Goal: Information Seeking & Learning: Learn about a topic

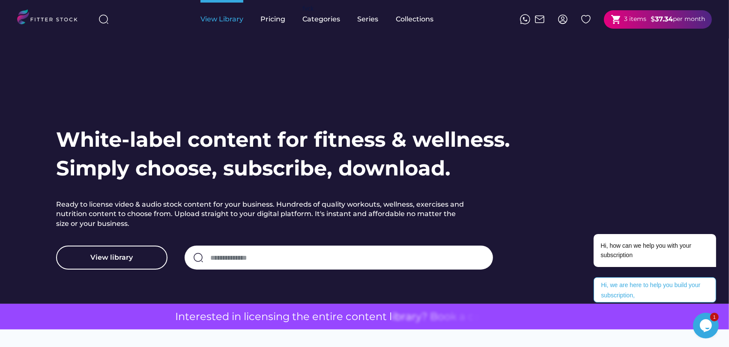
click at [236, 24] on div "View Library" at bounding box center [221, 19] width 43 height 39
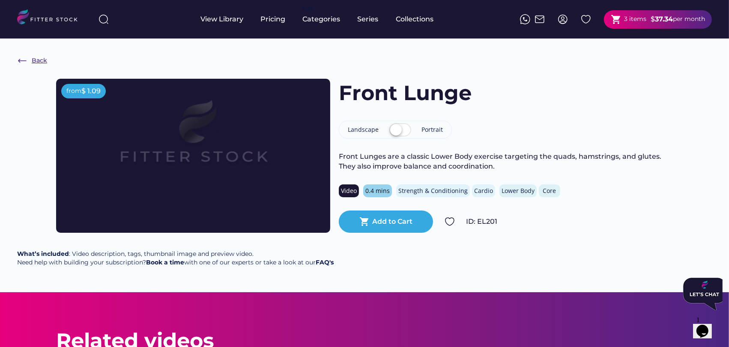
click at [45, 62] on div "Back" at bounding box center [39, 61] width 15 height 9
drag, startPoint x: 36, startPoint y: 60, endPoint x: 33, endPoint y: 66, distance: 6.9
click at [36, 60] on div "Back" at bounding box center [39, 61] width 15 height 9
click at [40, 60] on div "Back" at bounding box center [39, 61] width 15 height 9
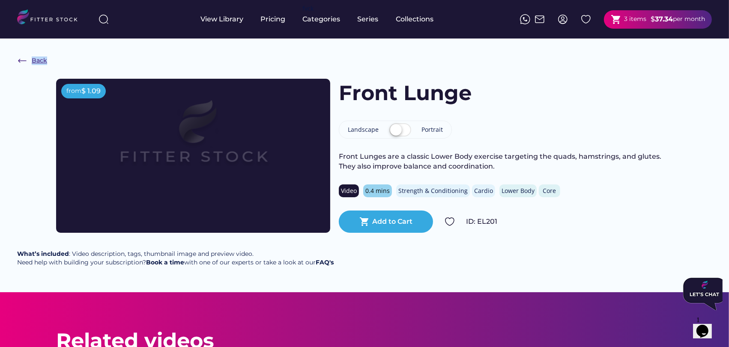
click at [40, 60] on div "Back" at bounding box center [39, 61] width 15 height 9
click at [33, 59] on div "Back" at bounding box center [39, 61] width 15 height 9
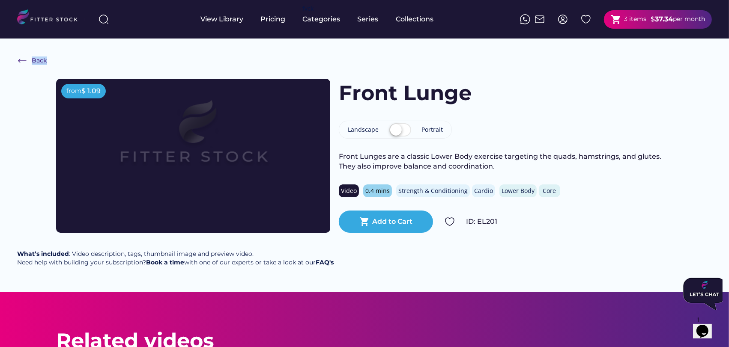
click at [33, 59] on div "Back" at bounding box center [39, 61] width 15 height 9
click at [75, 49] on div "Back from $ 1.09 Front Lunge Landscape Portrait Front Lunges are a classic Lowe…" at bounding box center [364, 166] width 729 height 254
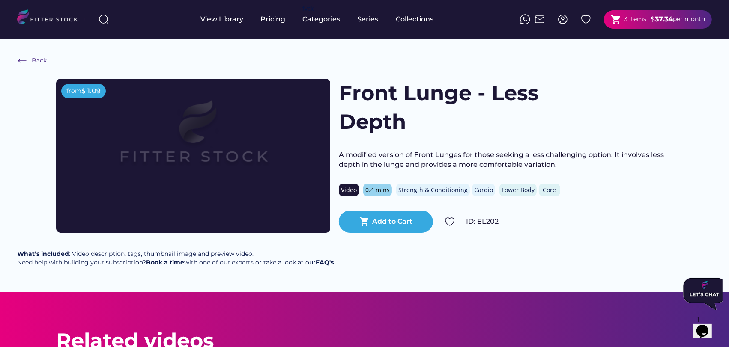
click at [318, 58] on div "Back from $ 1.09 Front Lunge - Less Depth A modified version of Front Lunges fo…" at bounding box center [364, 166] width 729 height 254
click at [45, 60] on div "Back" at bounding box center [39, 61] width 15 height 9
click at [26, 67] on div "Back from $ 1.09 Front Lunge - Less Depth A modified version of Front Lunges fo…" at bounding box center [364, 166] width 729 height 254
click at [39, 59] on div "Back" at bounding box center [39, 61] width 15 height 9
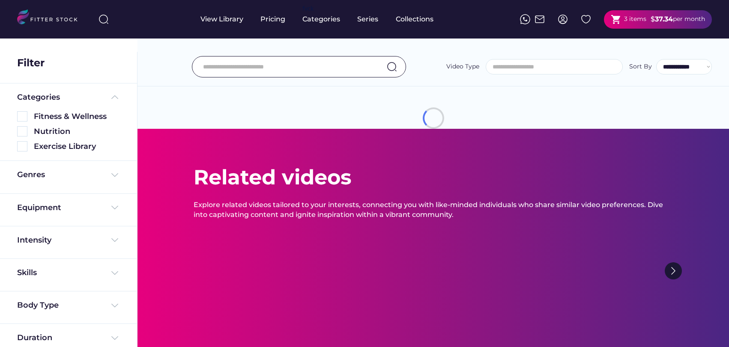
select select
select select "**********"
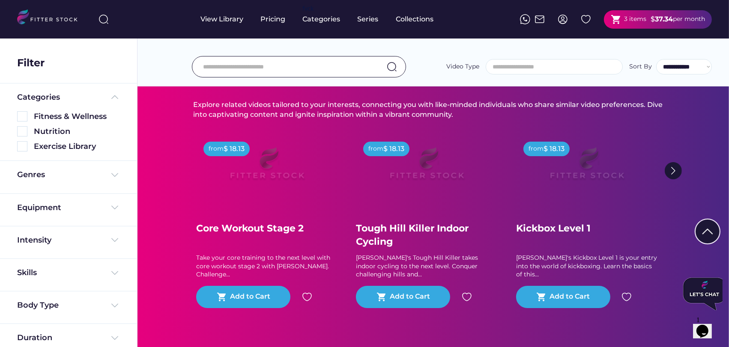
scroll to position [2109, 0]
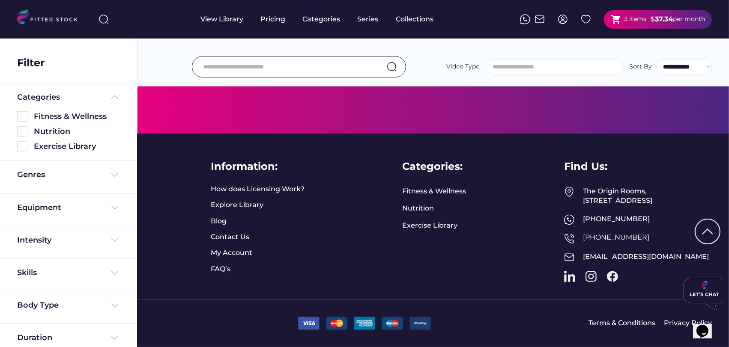
click at [275, 65] on input "input" at bounding box center [288, 67] width 170 height 18
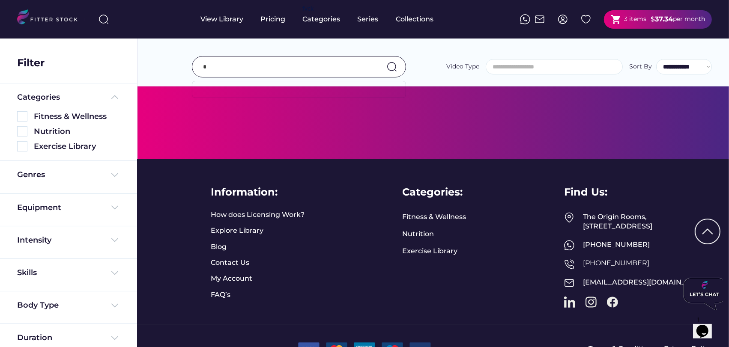
scroll to position [2160, 0]
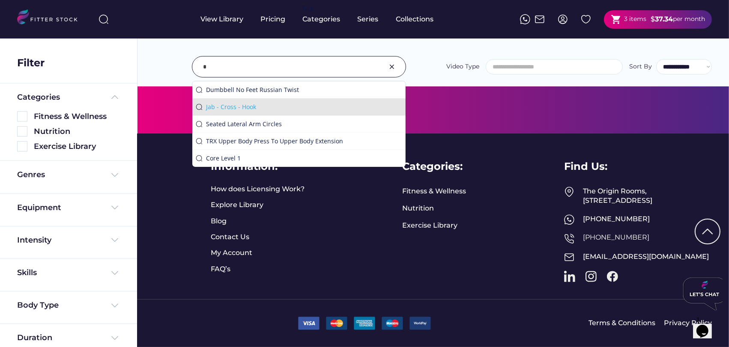
click at [273, 110] on div "Jab - Cross - Hook" at bounding box center [304, 107] width 196 height 9
type input "**********"
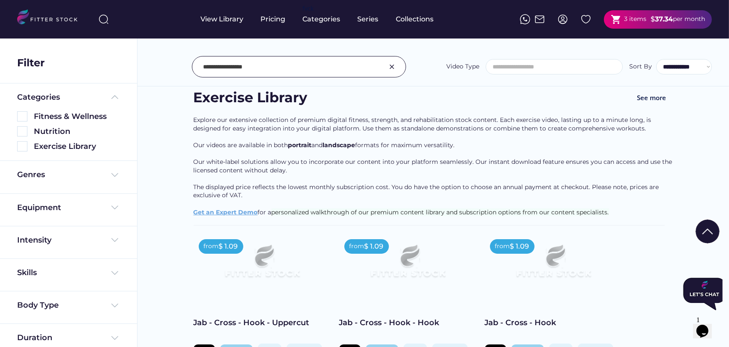
scroll to position [0, 0]
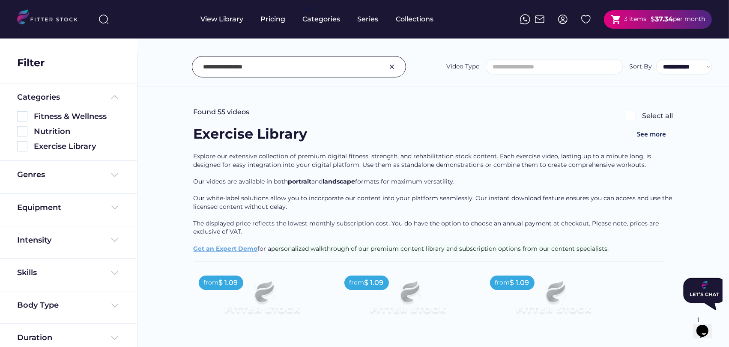
click at [277, 59] on input "input" at bounding box center [288, 67] width 170 height 18
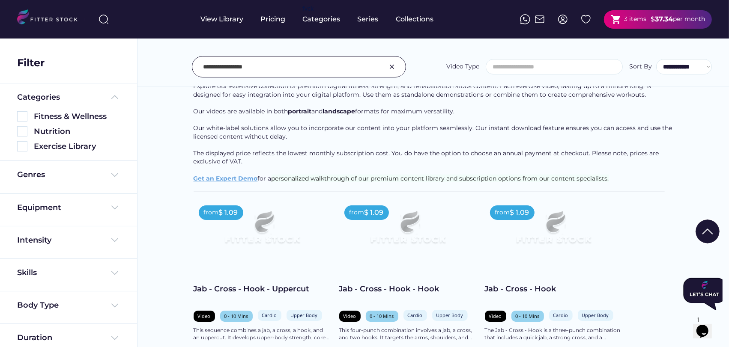
scroll to position [143, 0]
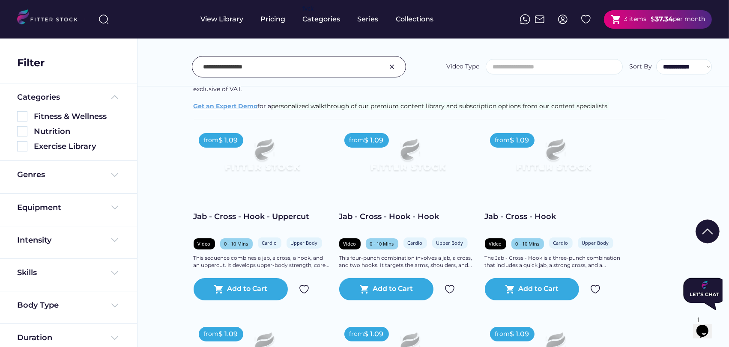
click at [262, 173] on img at bounding box center [262, 159] width 110 height 62
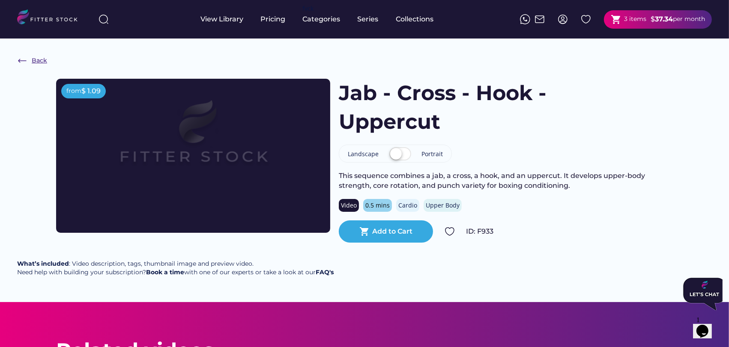
click at [33, 59] on div "Back" at bounding box center [39, 61] width 15 height 9
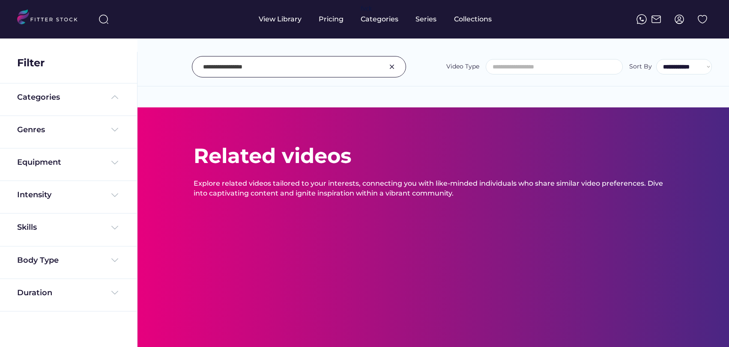
select select
select select "**********"
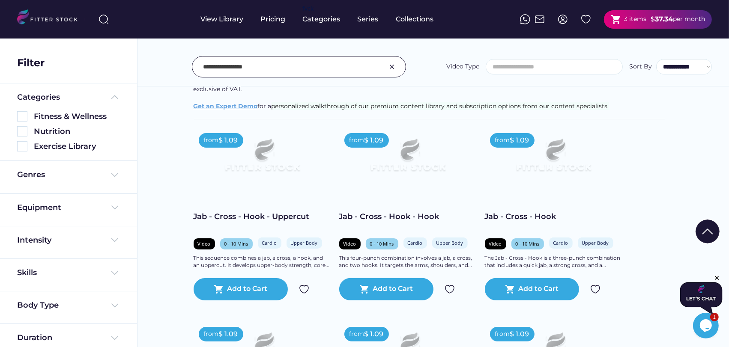
click at [254, 69] on input "input" at bounding box center [288, 67] width 170 height 18
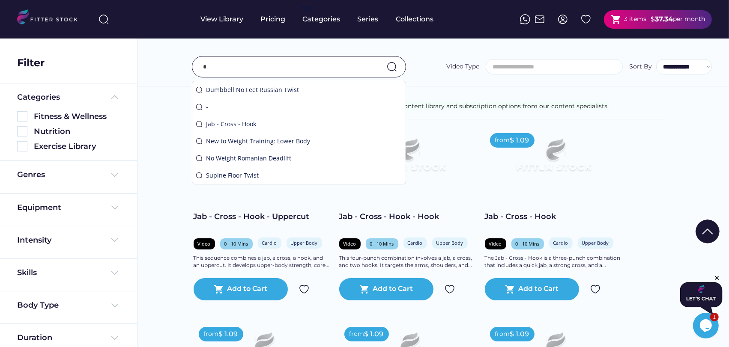
scroll to position [143, 0]
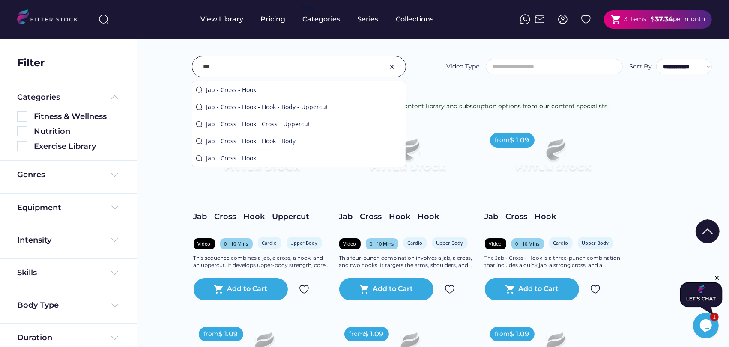
type input "**"
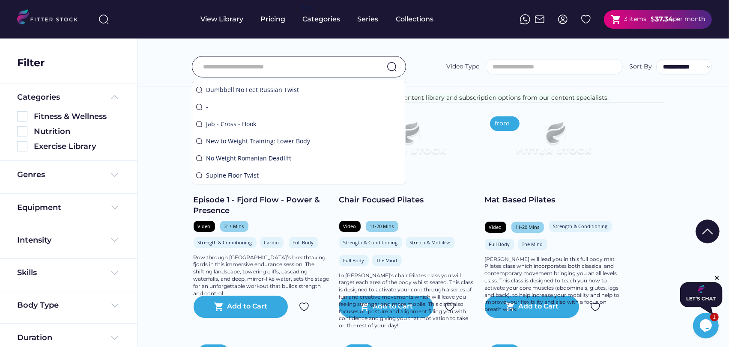
click at [223, 72] on input "input" at bounding box center [288, 67] width 170 height 18
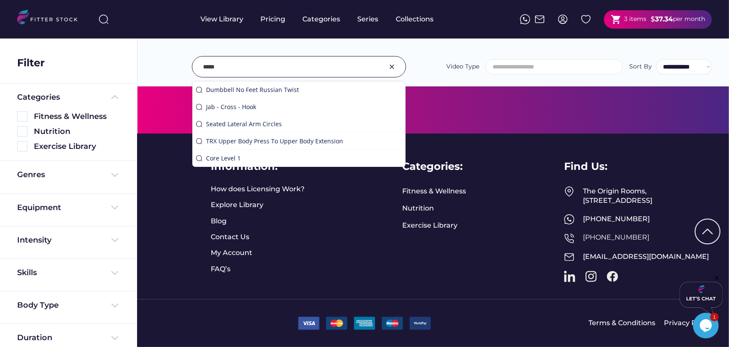
scroll to position [143, 0]
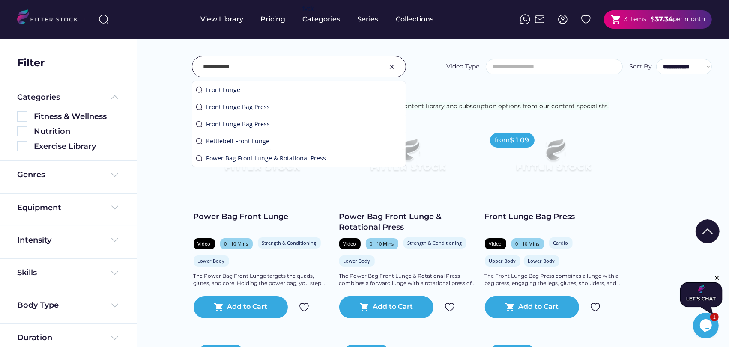
click at [285, 64] on input "input" at bounding box center [288, 67] width 170 height 18
type input "**********"
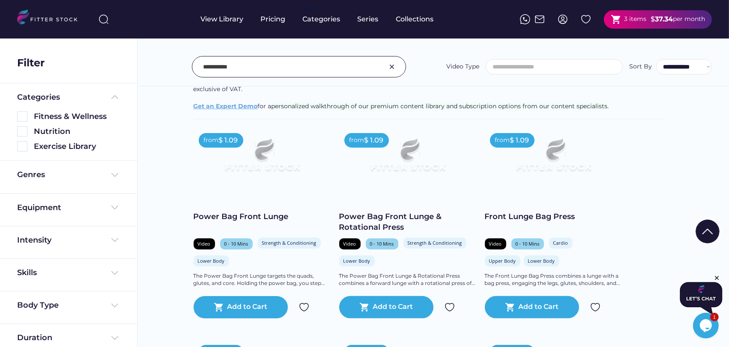
click at [280, 60] on input "input" at bounding box center [288, 67] width 170 height 18
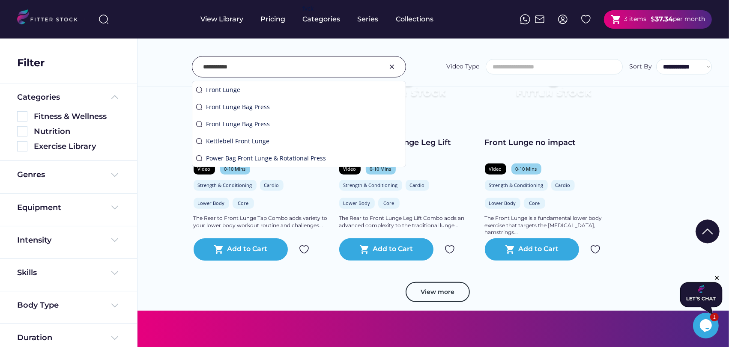
scroll to position [476, 0]
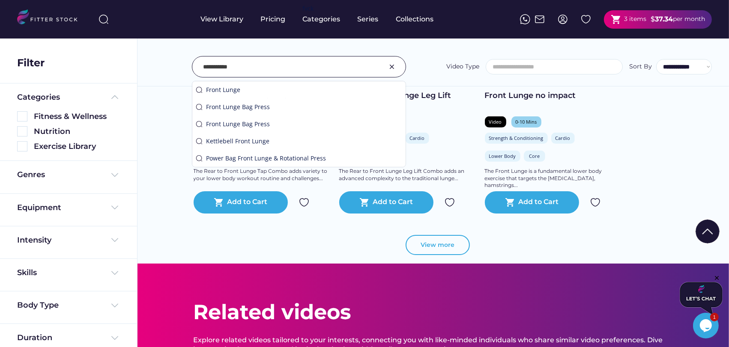
click at [464, 247] on button "View more" at bounding box center [438, 245] width 64 height 21
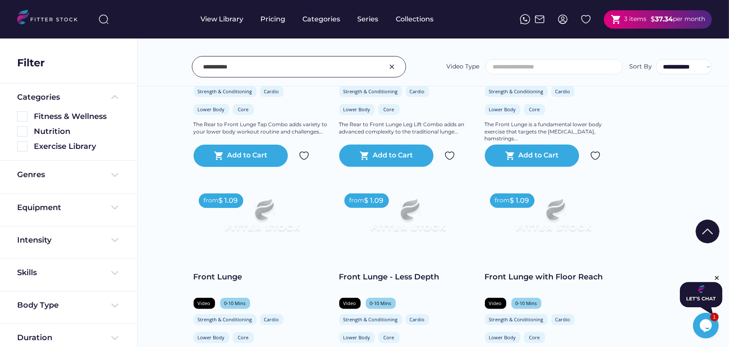
scroll to position [619, 0]
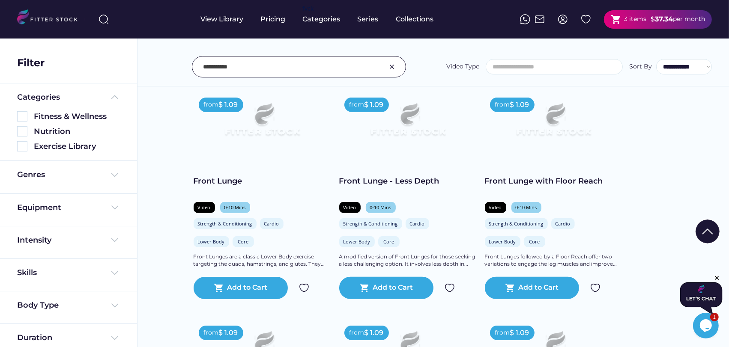
click at [402, 137] on img at bounding box center [408, 124] width 110 height 62
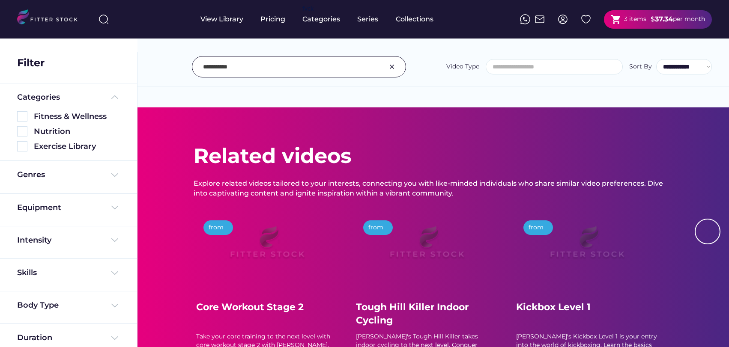
select select
select select "**********"
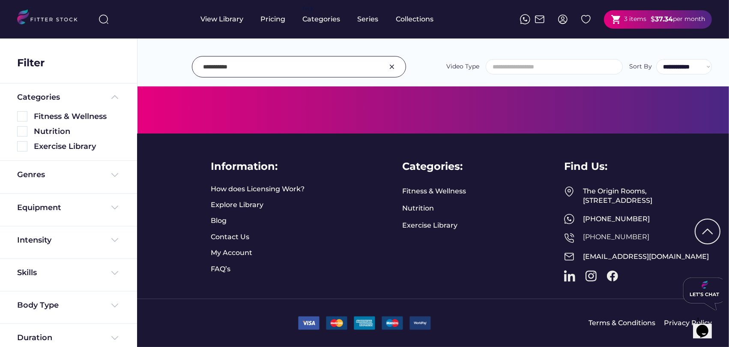
click at [288, 66] on input "input" at bounding box center [288, 67] width 170 height 18
click at [493, 140] on div "Information: How does Licensing Work? Explore Library Blog Contact Us My Accoun…" at bounding box center [364, 217] width 695 height 166
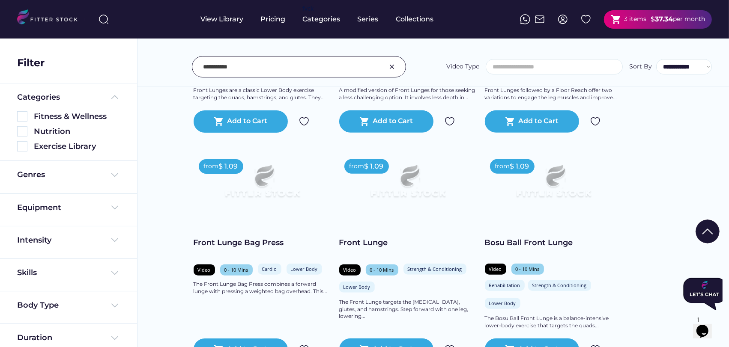
scroll to position [595, 0]
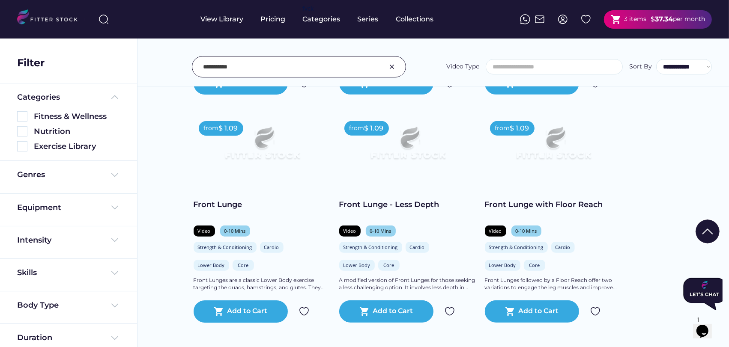
click at [415, 138] on img at bounding box center [408, 147] width 110 height 62
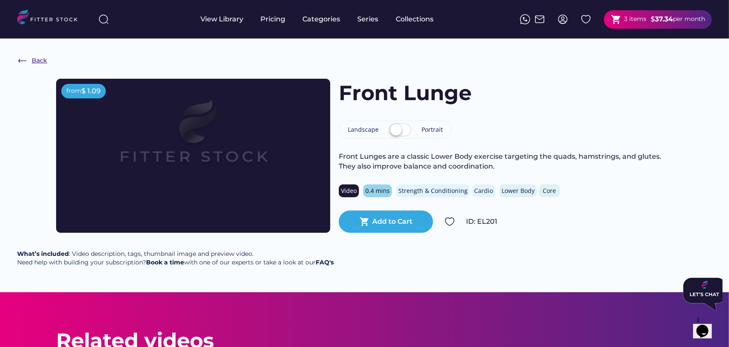
click at [28, 59] on div "Back" at bounding box center [32, 61] width 30 height 10
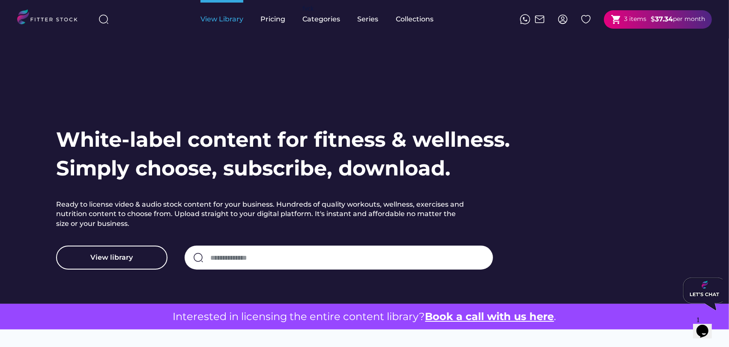
click at [235, 17] on div "View Library" at bounding box center [221, 19] width 43 height 9
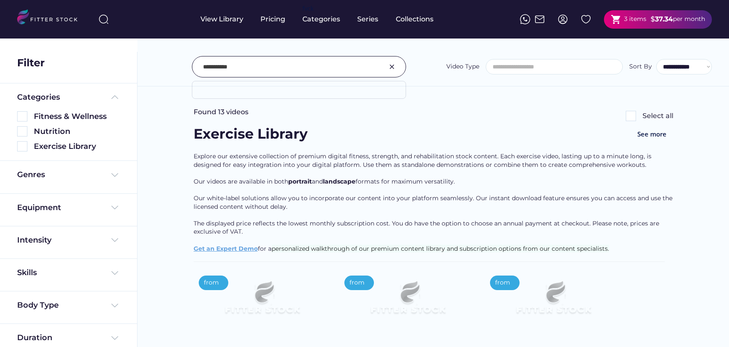
select select
select select "**********"
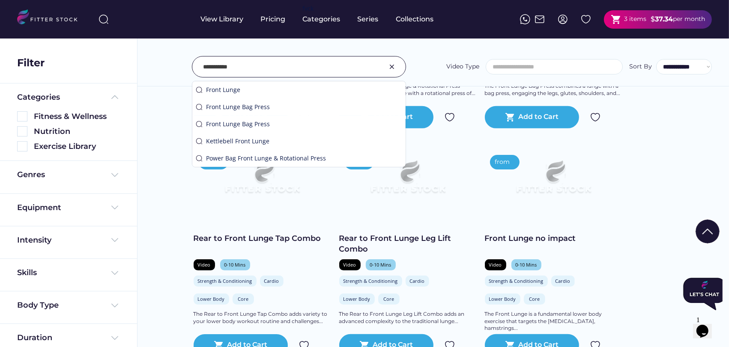
scroll to position [523, 0]
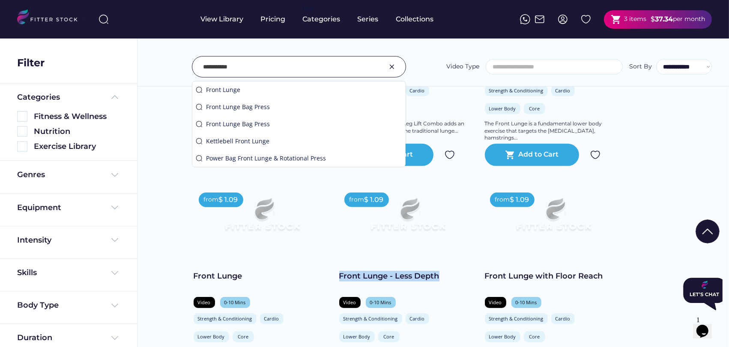
drag, startPoint x: 448, startPoint y: 278, endPoint x: 338, endPoint y: 272, distance: 110.3
click at [338, 272] on div "from $ 1.09 Power Bag Front Lunge Video 0 - 10 Mins Strength & Conditioning Low…" at bounding box center [434, 185] width 480 height 876
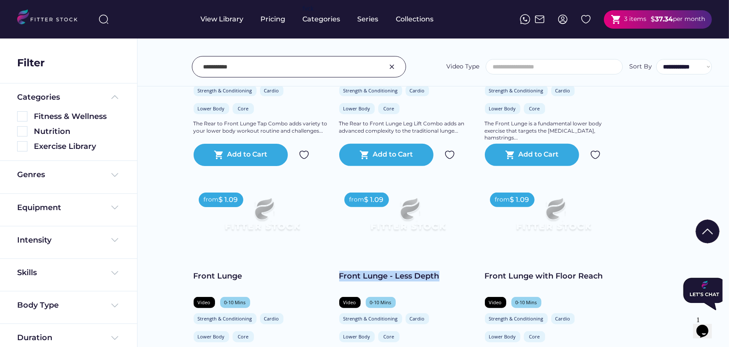
copy div "Front Lunge - Less Depth"
click at [152, 26] on div "View Library Pricing fvck Categories Series Collections shopping_cart 3 items $…" at bounding box center [364, 19] width 695 height 39
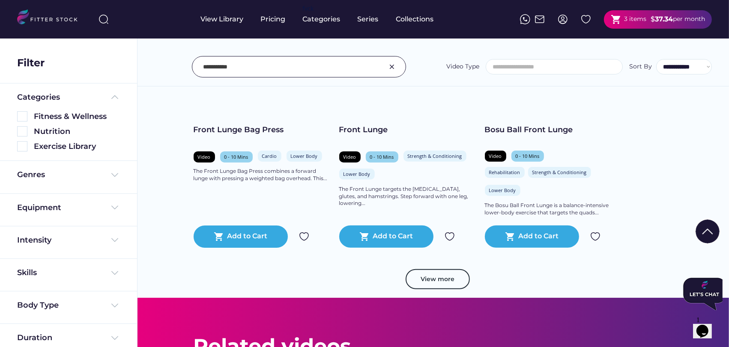
scroll to position [904, 0]
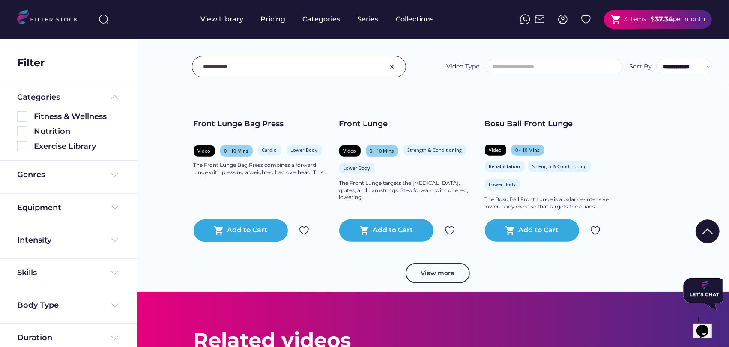
click at [278, 204] on div "Front Lunge Bag Press Video 0 - 10 Mins Cardio Lower Body The Front Lunge Bag P…" at bounding box center [262, 166] width 137 height 95
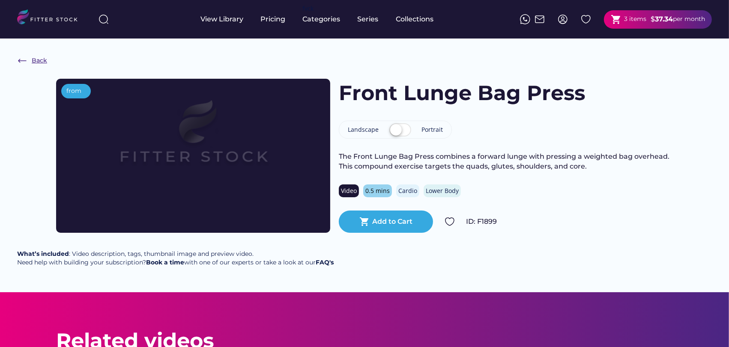
click at [23, 59] on img at bounding box center [22, 61] width 10 height 10
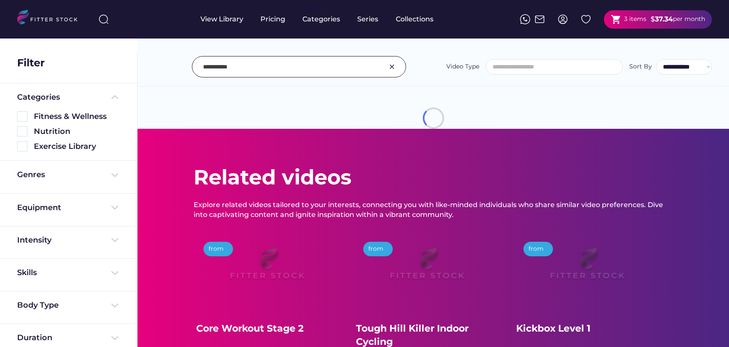
select select
select select "**********"
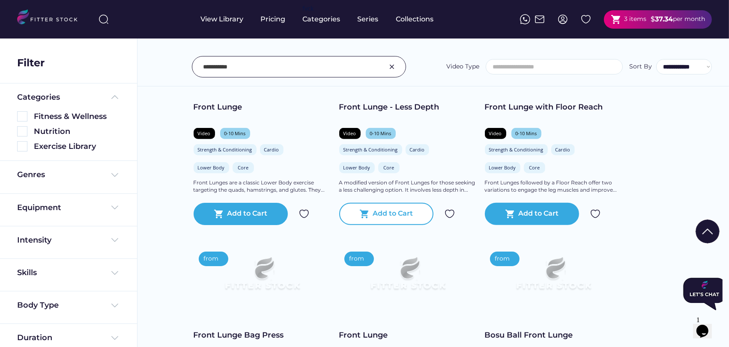
scroll to position [664, 0]
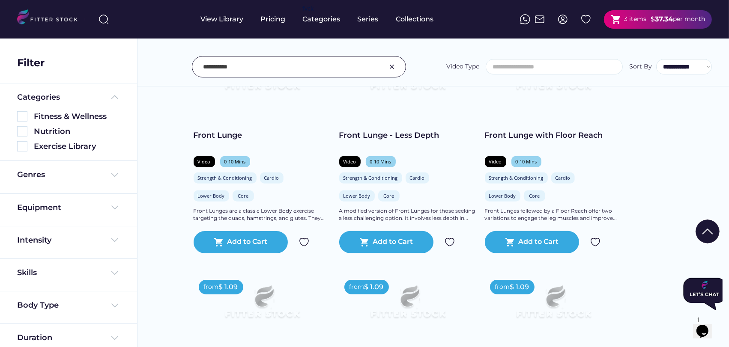
click at [392, 65] on img at bounding box center [392, 67] width 10 height 10
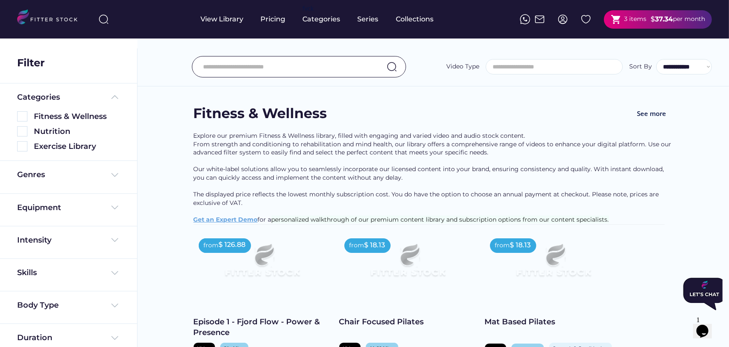
scroll to position [0, 0]
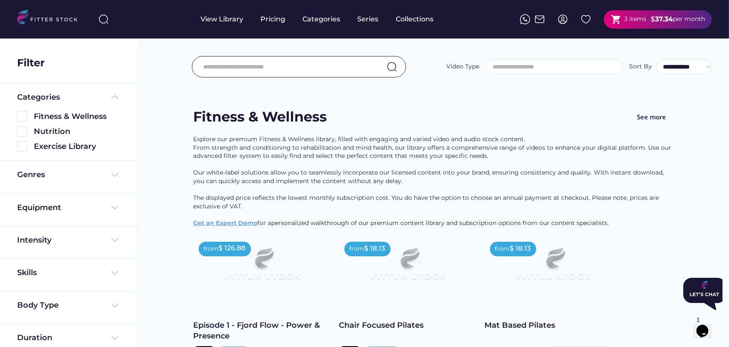
drag, startPoint x: 1392, startPoint y: 548, endPoint x: 1396, endPoint y: 552, distance: 5.2
click at [683, 304] on icon "Close" at bounding box center [683, 307] width 0 height 7
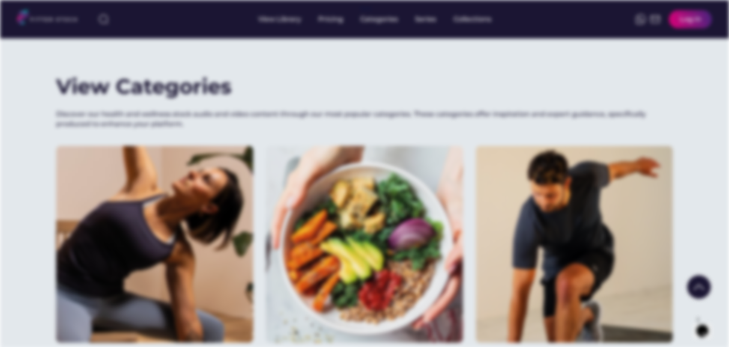
scroll to position [333, 0]
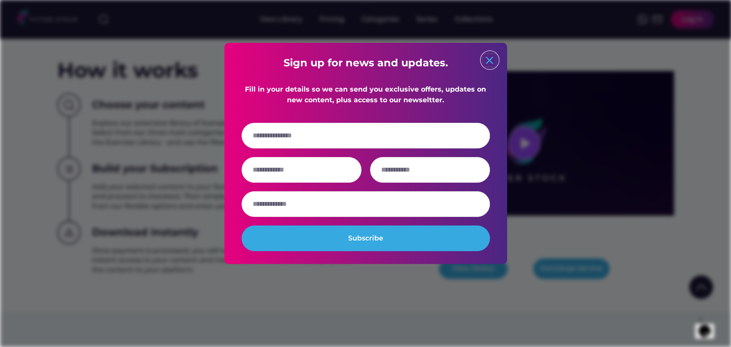
click at [490, 56] on text "close" at bounding box center [489, 60] width 13 height 13
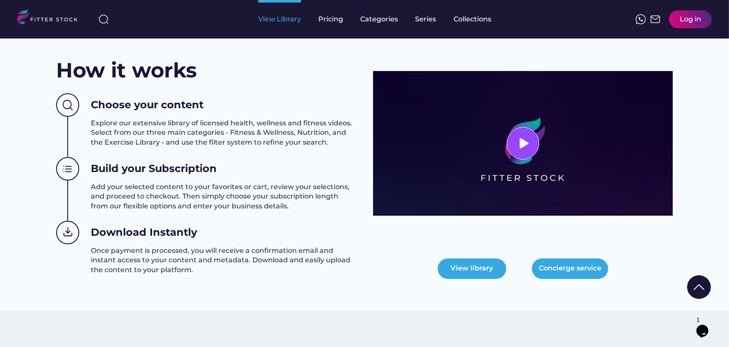
click at [285, 17] on div "View Library" at bounding box center [279, 19] width 43 height 9
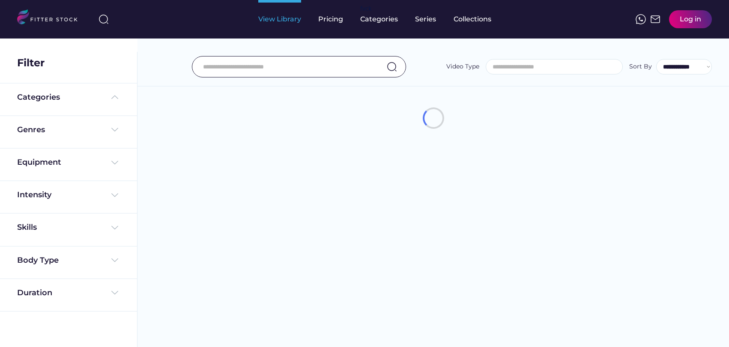
select select
select select "**********"
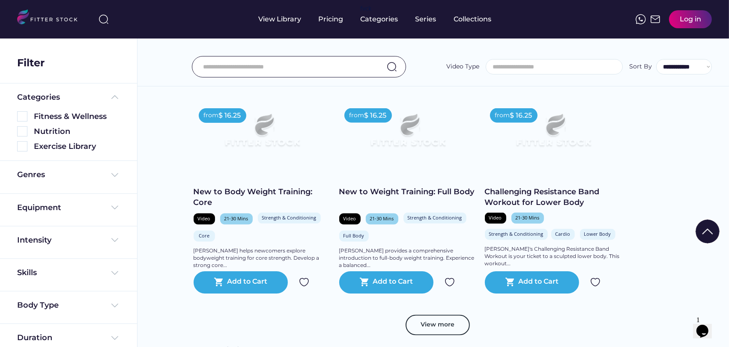
scroll to position [1570, 0]
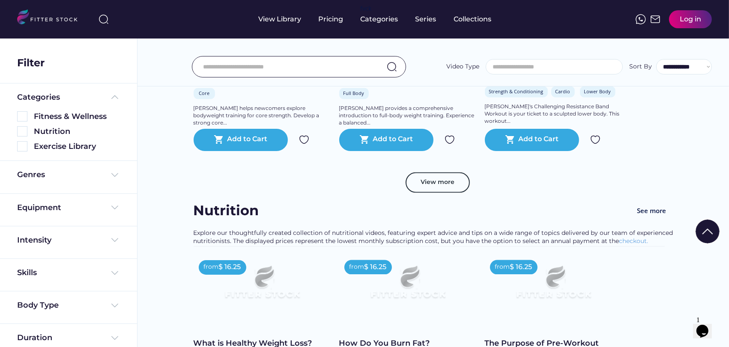
click at [517, 188] on div "View more" at bounding box center [434, 187] width 480 height 29
click at [422, 186] on button "View more" at bounding box center [438, 183] width 64 height 21
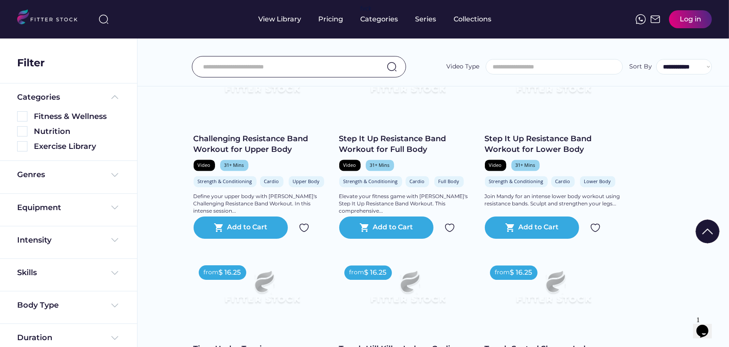
scroll to position [1665, 0]
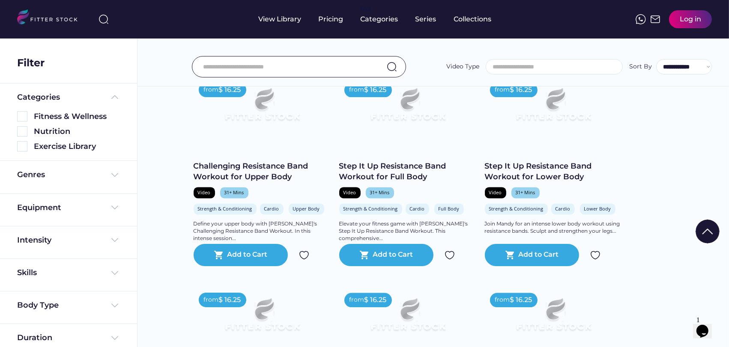
click at [711, 225] on img at bounding box center [708, 232] width 24 height 24
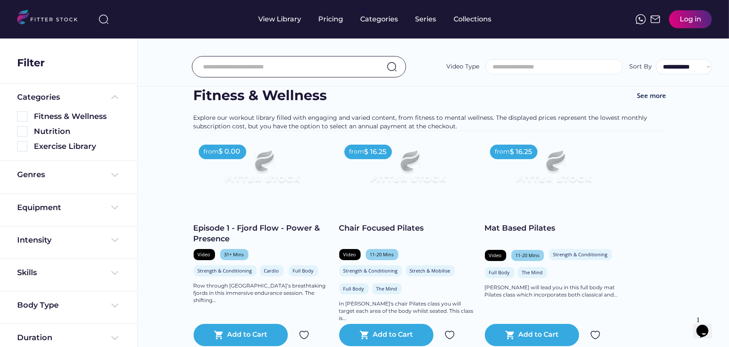
scroll to position [0, 0]
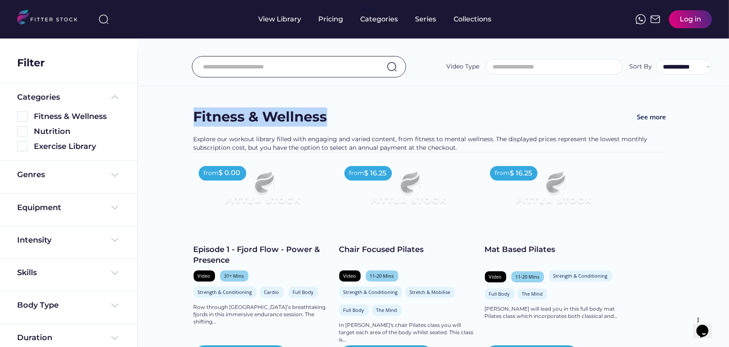
drag, startPoint x: 334, startPoint y: 114, endPoint x: 188, endPoint y: 113, distance: 146.1
click at [411, 115] on div "Fitness & Wellness See more" at bounding box center [434, 122] width 480 height 28
drag, startPoint x: 329, startPoint y: 120, endPoint x: 174, endPoint y: 123, distance: 155.1
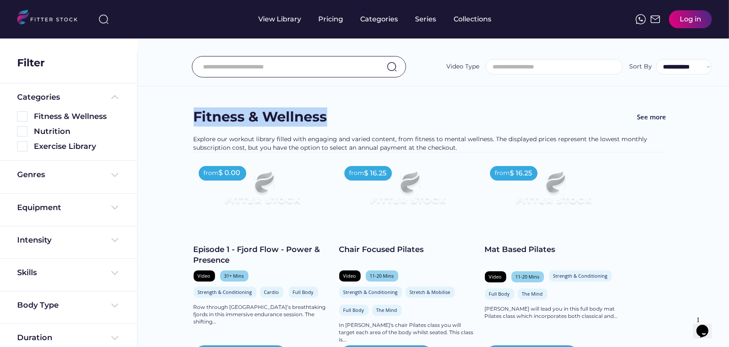
drag, startPoint x: 280, startPoint y: 114, endPoint x: 187, endPoint y: 130, distance: 94.0
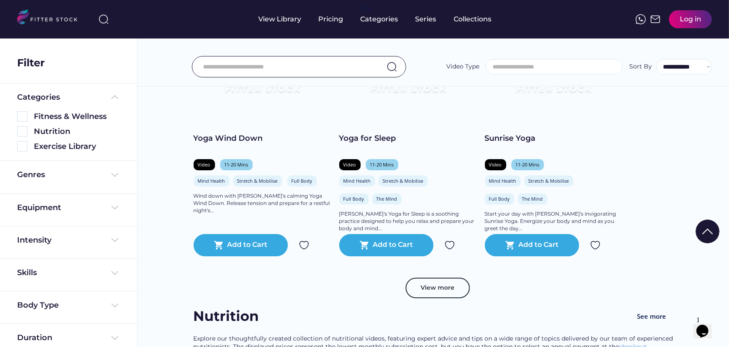
scroll to position [3046, 0]
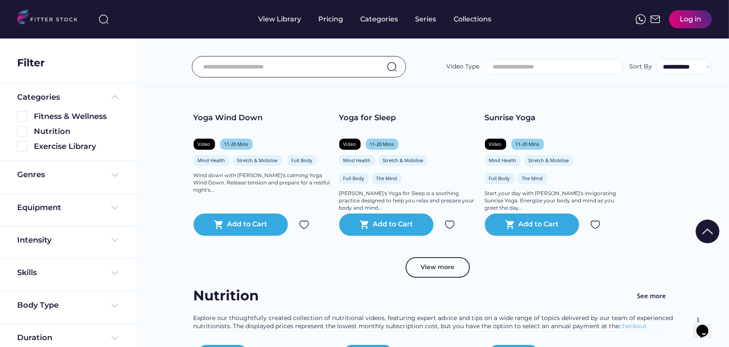
click at [496, 258] on div "View more" at bounding box center [434, 271] width 480 height 29
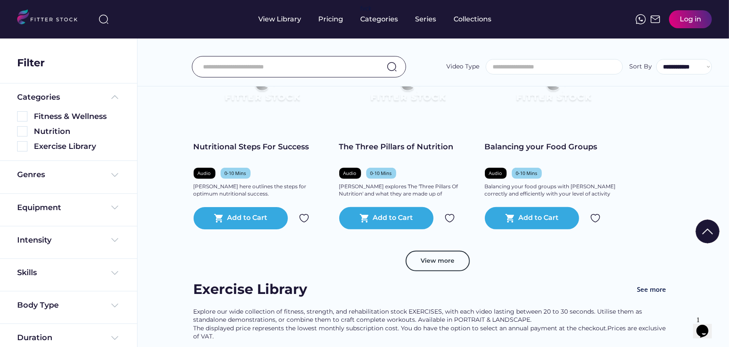
scroll to position [3522, 0]
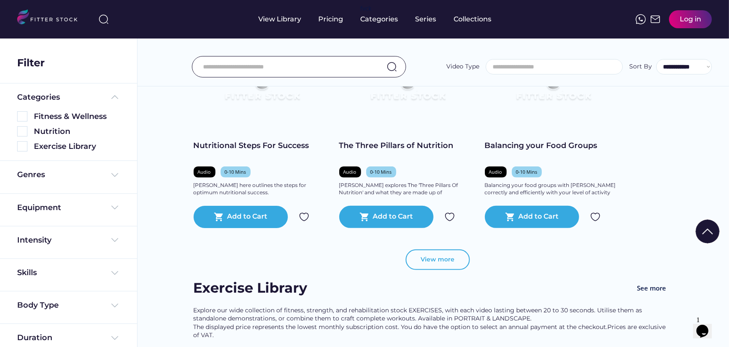
click at [432, 261] on button "View more" at bounding box center [438, 260] width 64 height 21
click at [305, 268] on div "View more" at bounding box center [434, 264] width 480 height 29
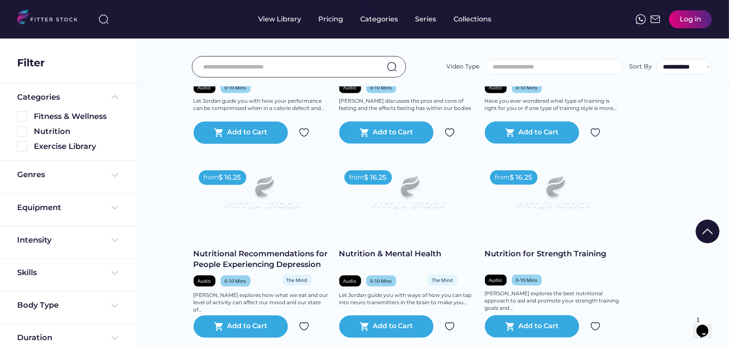
scroll to position [4664, 0]
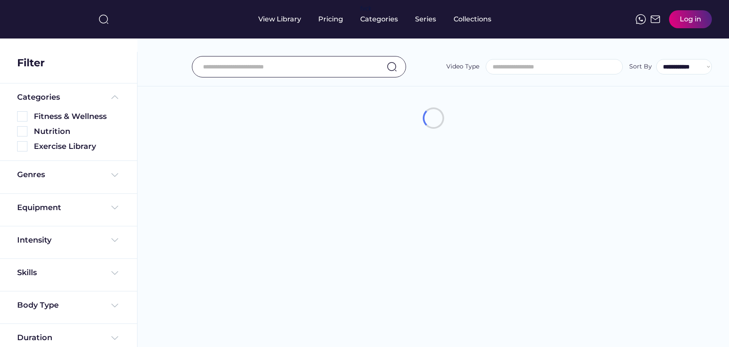
select select
select select "**********"
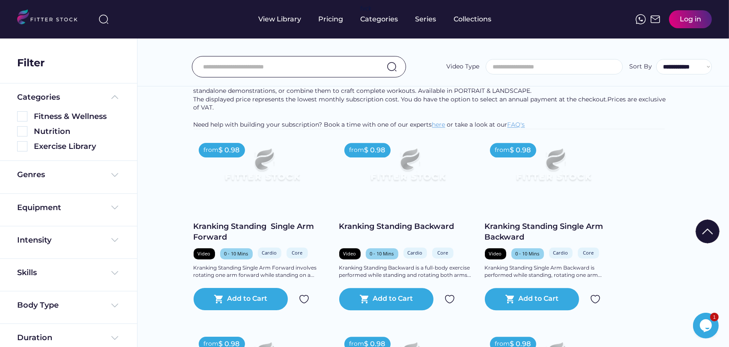
scroll to position [1951, 0]
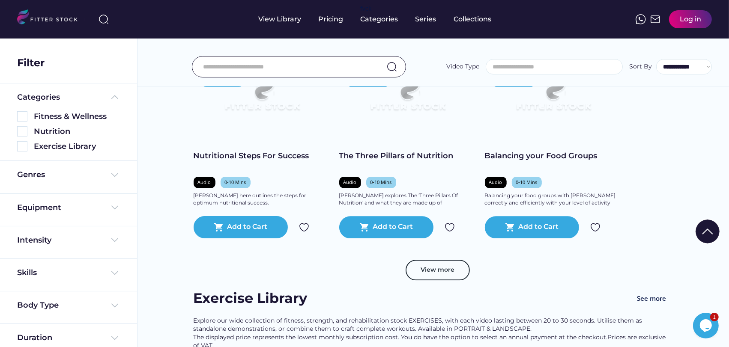
click at [558, 11] on div "View Library Pricing fvck Categories Series Collections Log in" at bounding box center [364, 19] width 695 height 39
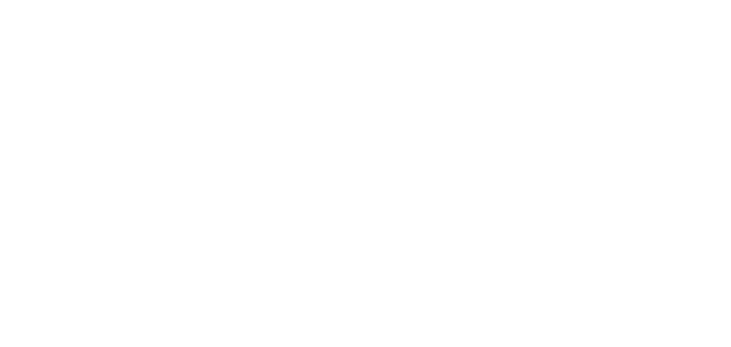
select select
select select "**********"
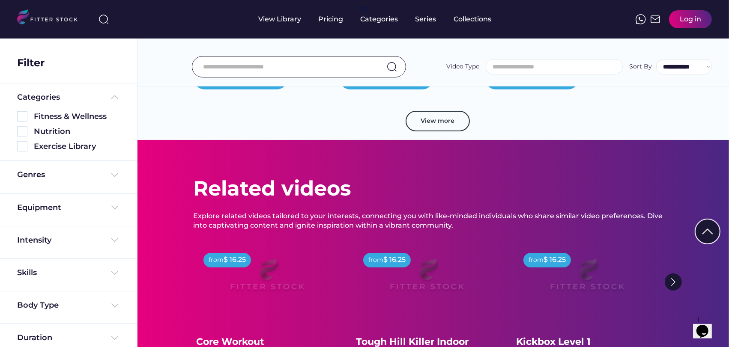
scroll to position [3855, 0]
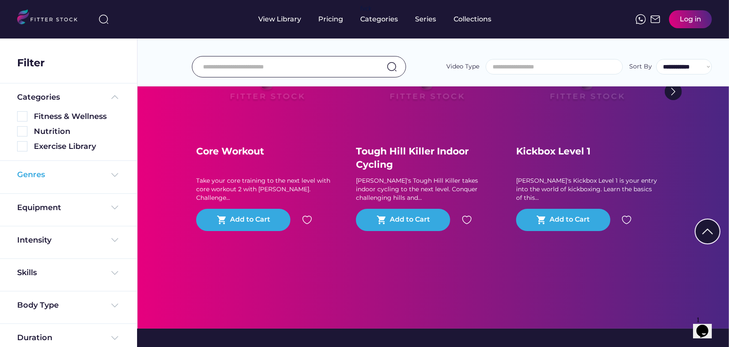
click at [52, 172] on div "Genres" at bounding box center [68, 175] width 103 height 11
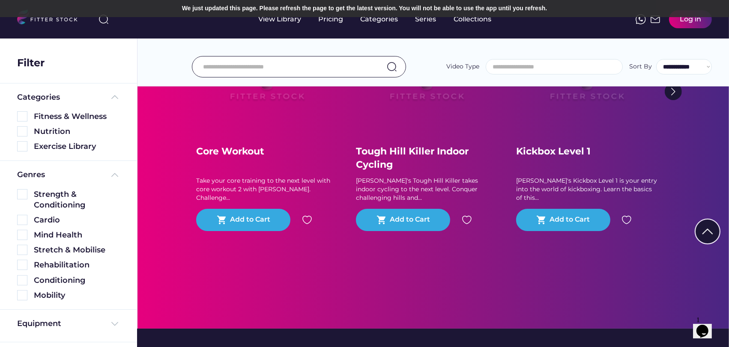
click at [152, 115] on div "Related videos Explore related videos tailored to your interests, connecting yo…" at bounding box center [434, 139] width 592 height 380
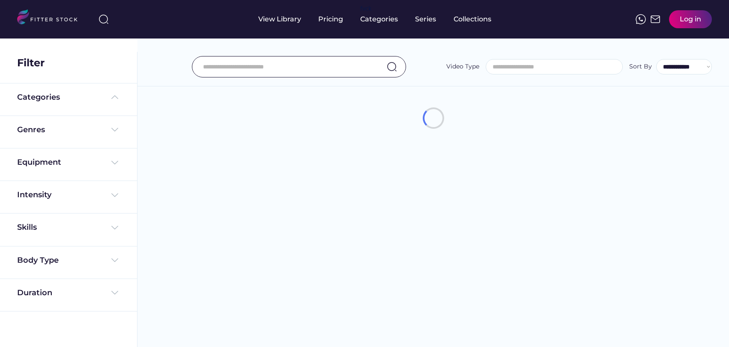
select select
select select "**********"
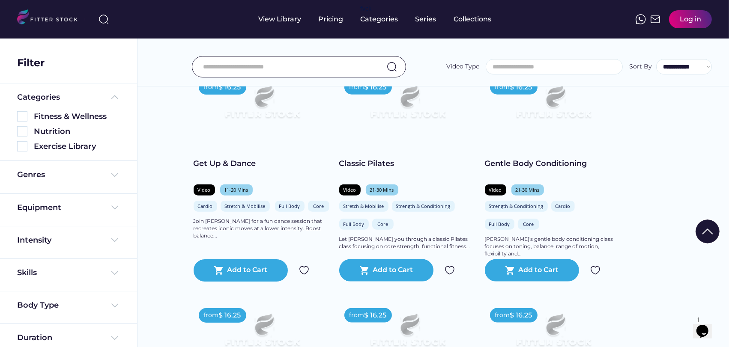
scroll to position [1333, 0]
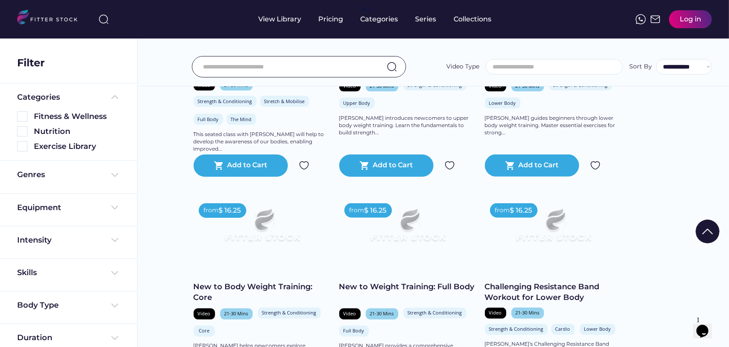
click at [260, 62] on input "input" at bounding box center [288, 67] width 170 height 18
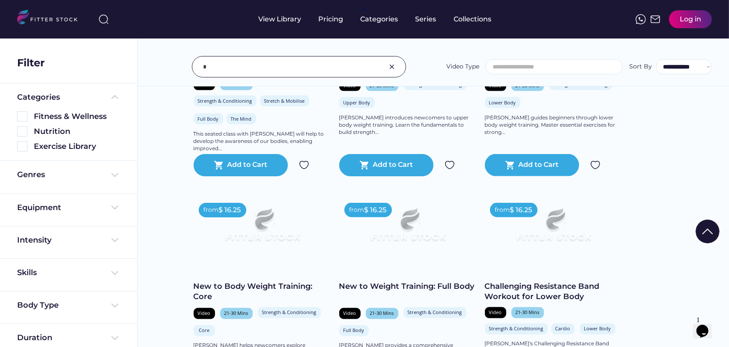
scroll to position [1635, 0]
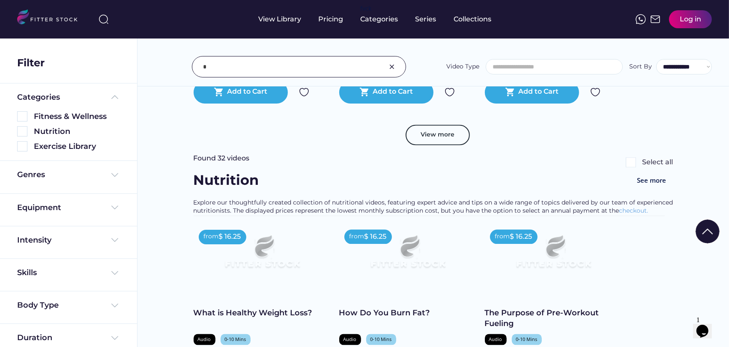
click at [215, 68] on input "input" at bounding box center [288, 67] width 170 height 18
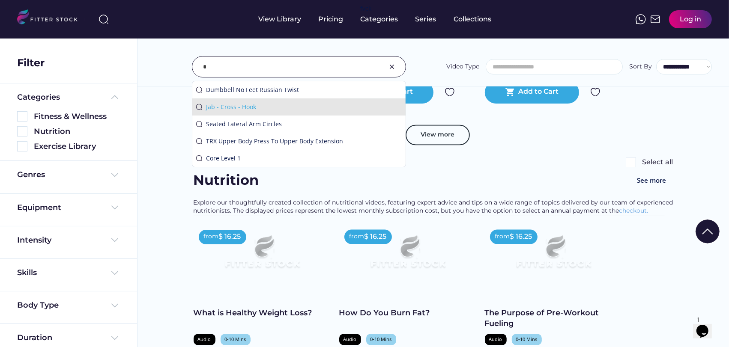
click at [242, 105] on div "Jab - Cross - Hook" at bounding box center [304, 107] width 196 height 9
type input "**********"
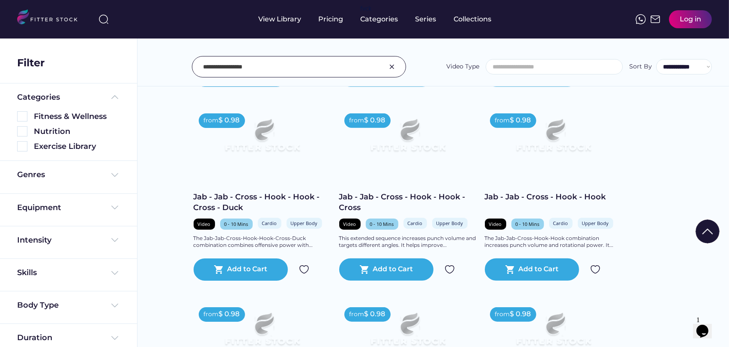
scroll to position [884, 0]
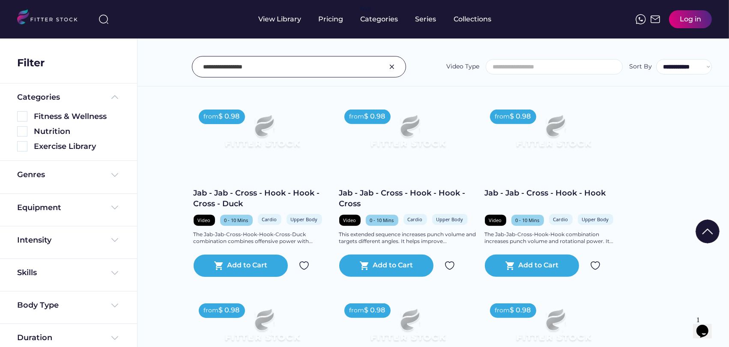
click at [374, 152] on img at bounding box center [408, 136] width 110 height 62
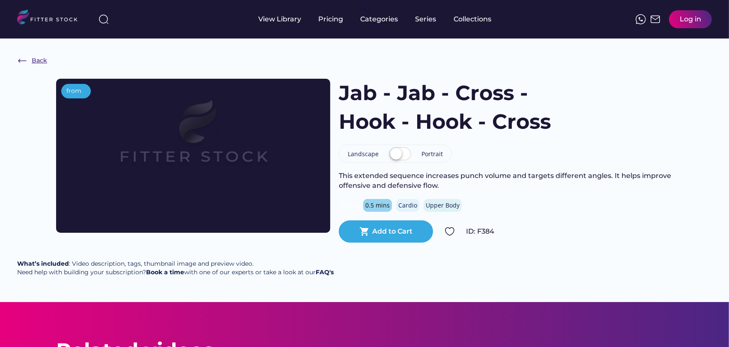
click at [24, 59] on img at bounding box center [22, 61] width 10 height 10
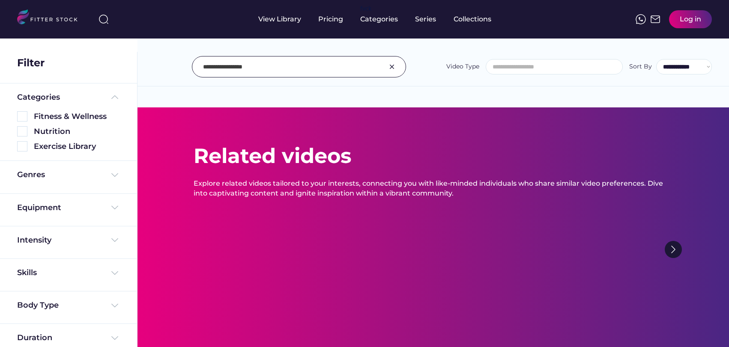
select select
select select "**********"
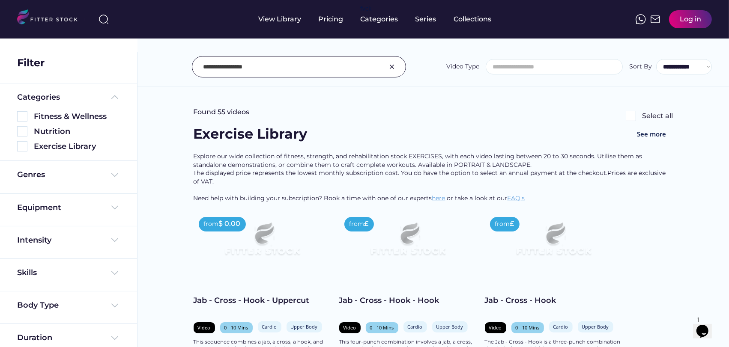
click at [262, 66] on input "input" at bounding box center [288, 67] width 170 height 18
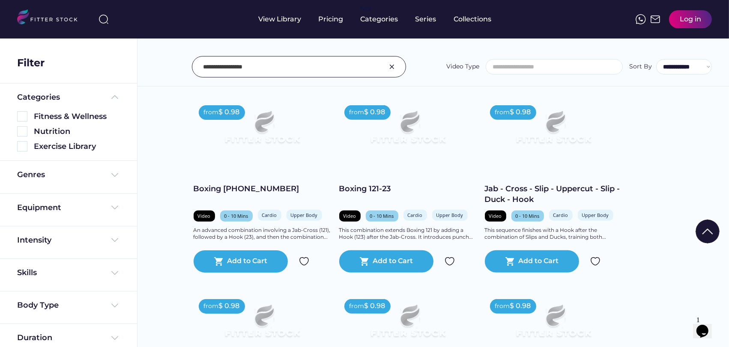
scroll to position [571, 0]
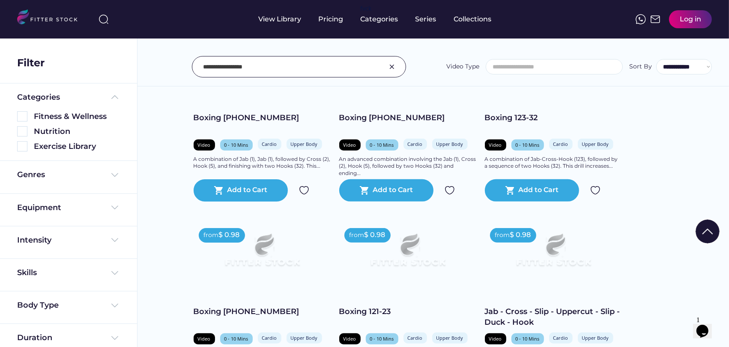
click at [263, 255] on img at bounding box center [262, 254] width 110 height 62
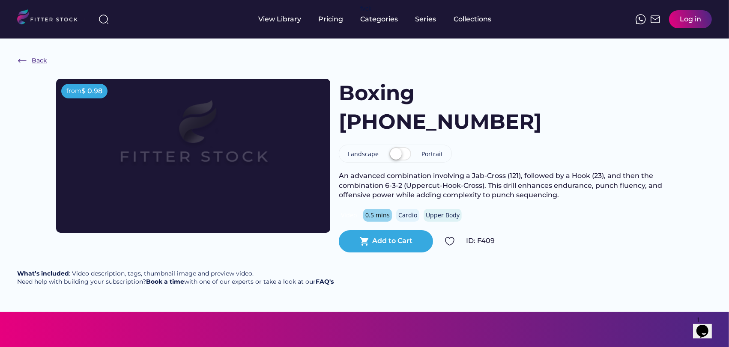
click at [26, 60] on img at bounding box center [22, 61] width 10 height 10
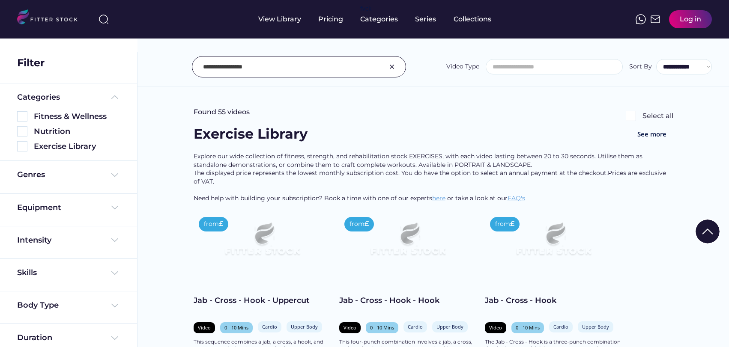
select select
select select "**********"
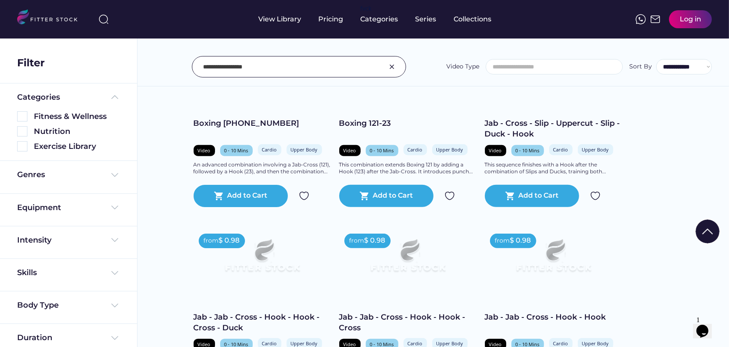
scroll to position [863, 0]
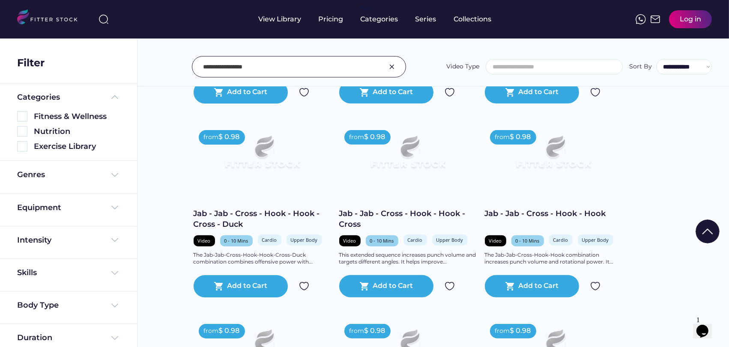
click at [391, 69] on img at bounding box center [392, 67] width 10 height 10
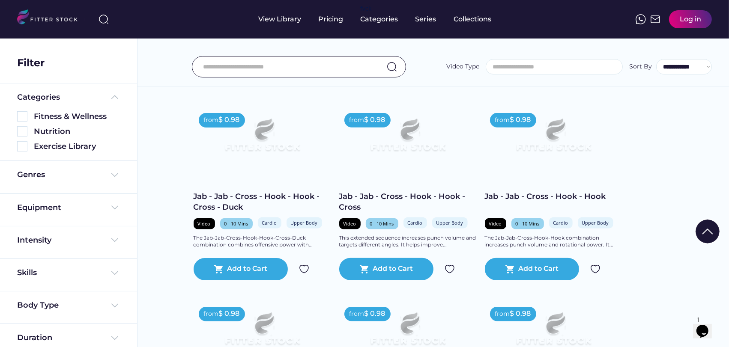
scroll to position [846, 0]
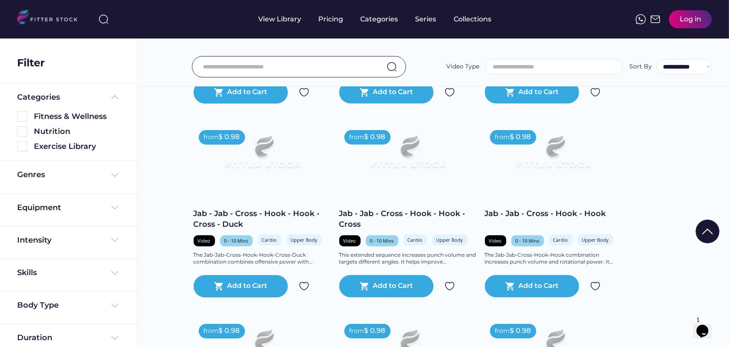
click at [231, 68] on input "input" at bounding box center [288, 67] width 170 height 18
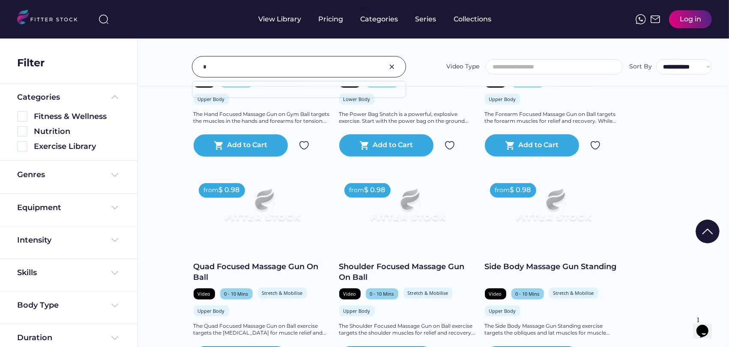
type input "*"
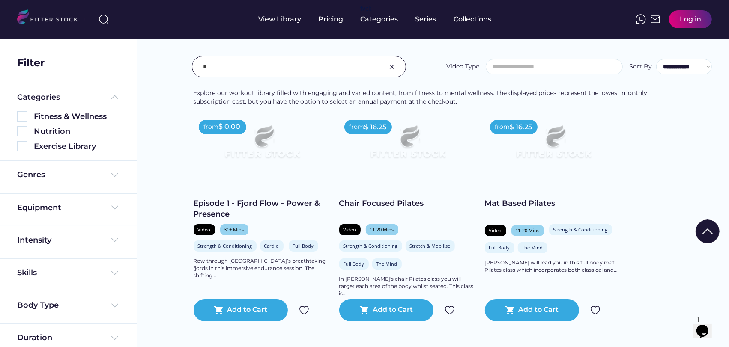
scroll to position [349, 0]
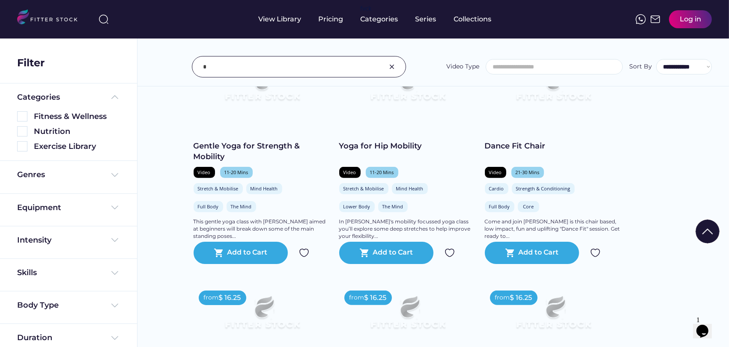
click at [336, 62] on input "input" at bounding box center [288, 67] width 170 height 18
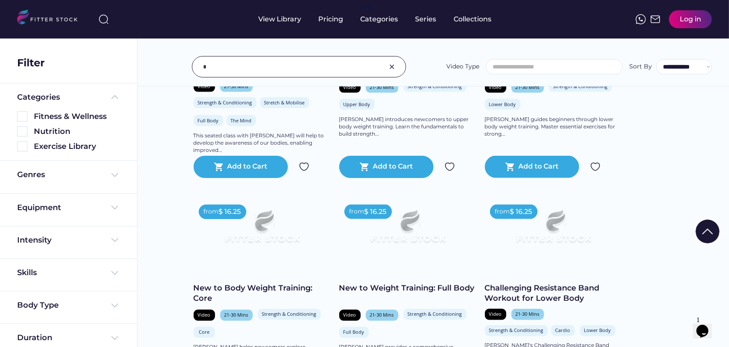
scroll to position [1634, 0]
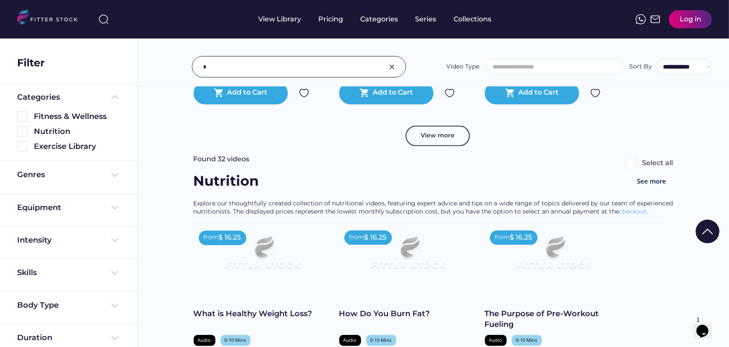
click at [459, 140] on button "View more" at bounding box center [438, 136] width 64 height 21
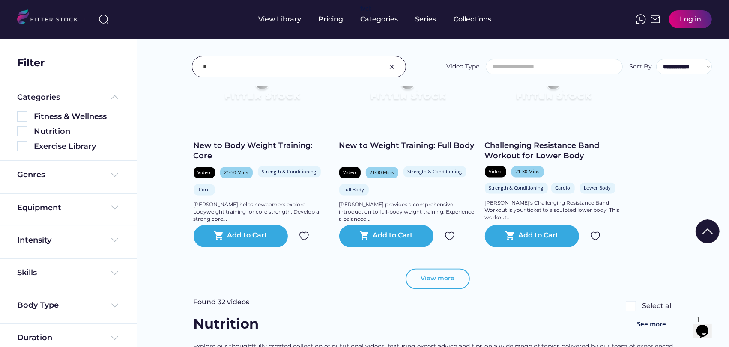
click at [442, 272] on button "View more" at bounding box center [438, 279] width 64 height 21
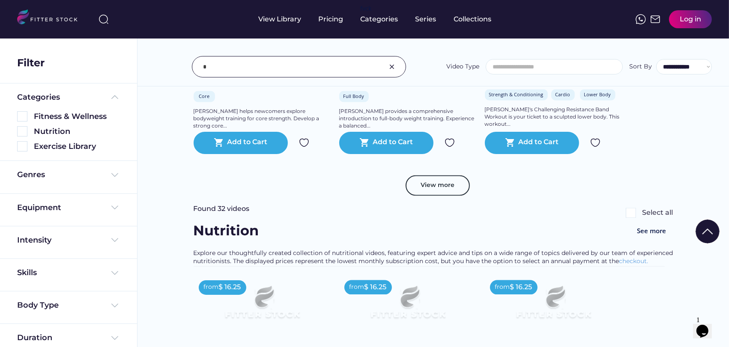
scroll to position [1587, 0]
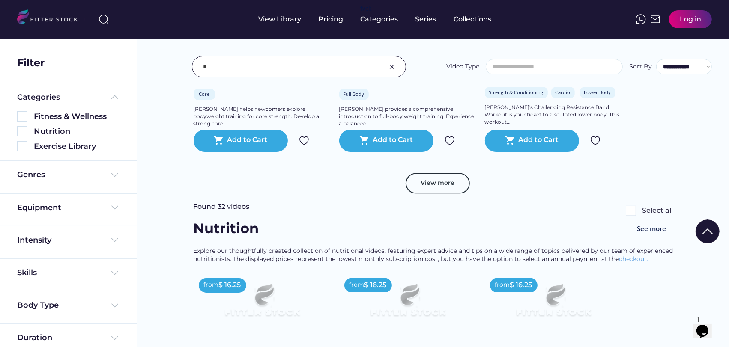
click at [457, 195] on div "View more" at bounding box center [434, 187] width 480 height 29
click at [457, 189] on button "View more" at bounding box center [438, 183] width 64 height 21
click at [457, 187] on button "View more" at bounding box center [438, 183] width 64 height 21
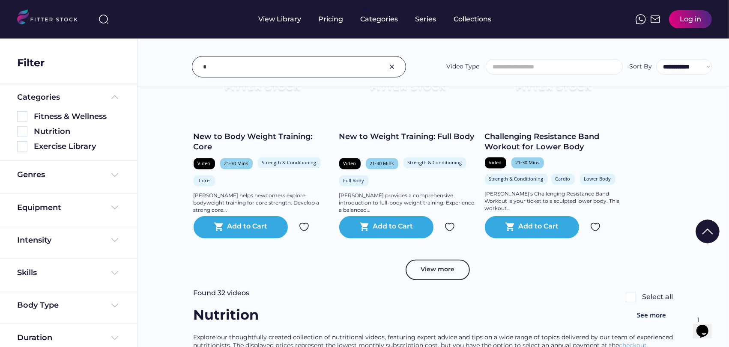
scroll to position [1491, 0]
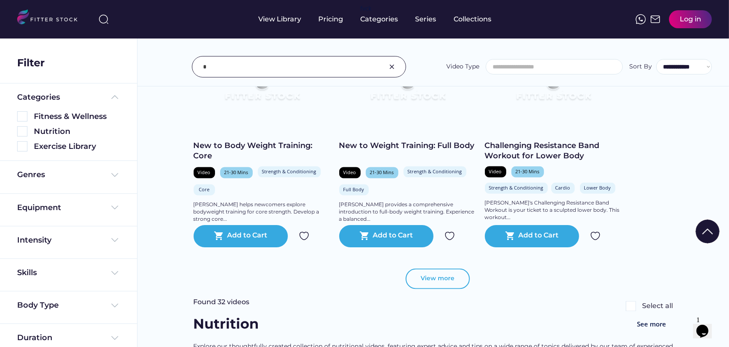
click at [445, 283] on button "View more" at bounding box center [438, 279] width 64 height 21
drag, startPoint x: 264, startPoint y: 63, endPoint x: 264, endPoint y: 68, distance: 5.1
click at [264, 68] on input "input" at bounding box center [288, 67] width 170 height 18
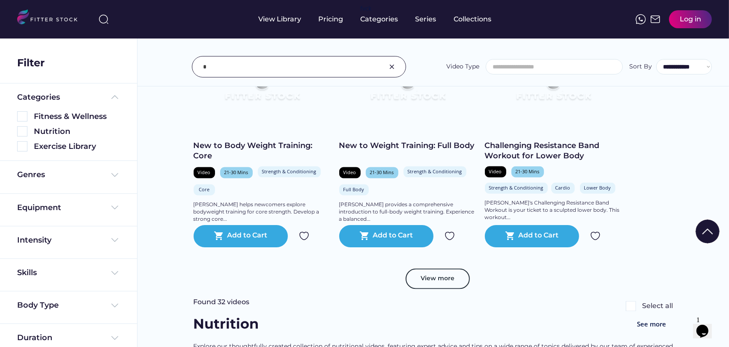
click at [439, 274] on button "View more" at bounding box center [438, 279] width 64 height 21
click at [439, 272] on button "View more" at bounding box center [438, 279] width 64 height 21
click at [438, 272] on button "View more" at bounding box center [438, 279] width 64 height 21
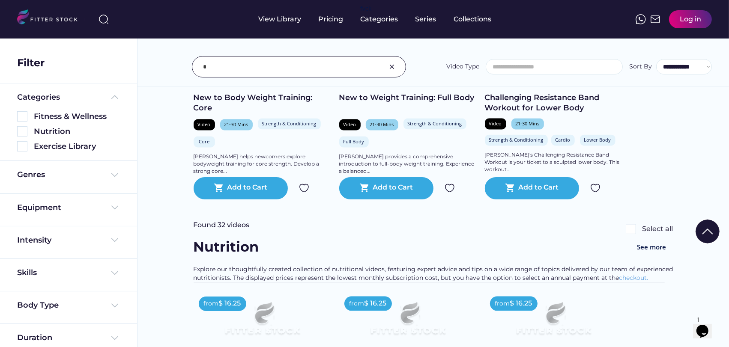
scroll to position [1539, 0]
click at [404, 225] on div "Found 32 videos Select all" at bounding box center [434, 229] width 480 height 17
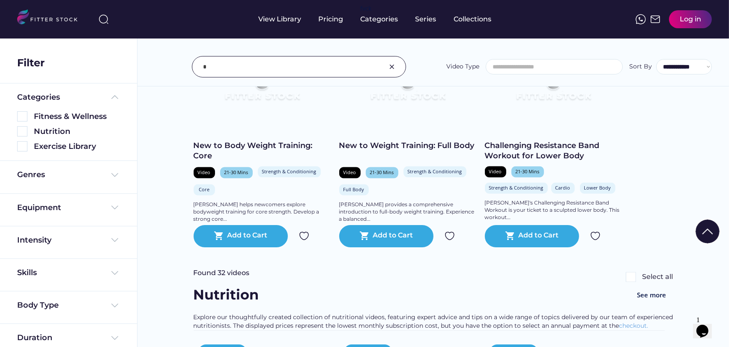
click at [352, 63] on input "input" at bounding box center [288, 67] width 170 height 18
click at [393, 66] on img at bounding box center [392, 67] width 10 height 10
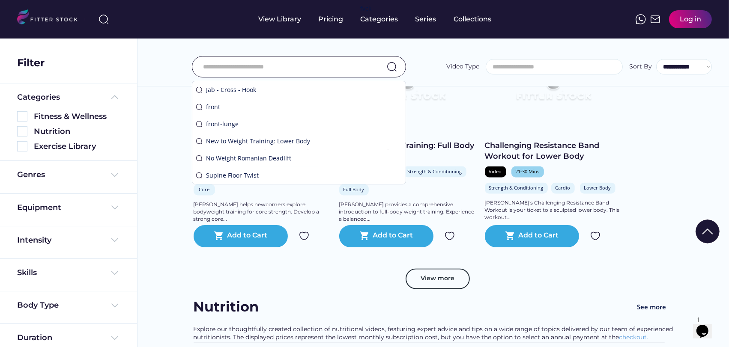
click at [452, 44] on div "**********" at bounding box center [434, 48] width 592 height 78
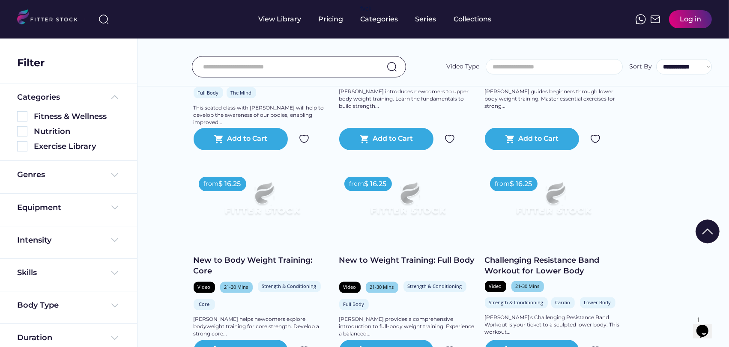
scroll to position [1284, 0]
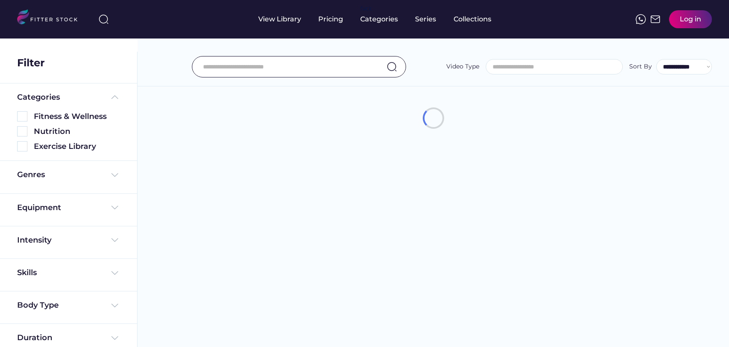
select select
select select "**********"
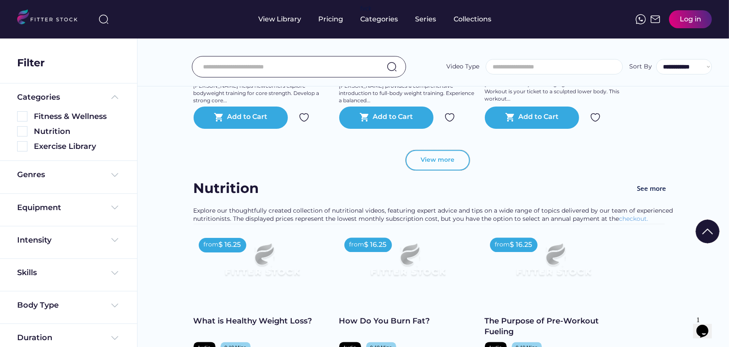
click at [439, 161] on button "View more" at bounding box center [438, 160] width 64 height 21
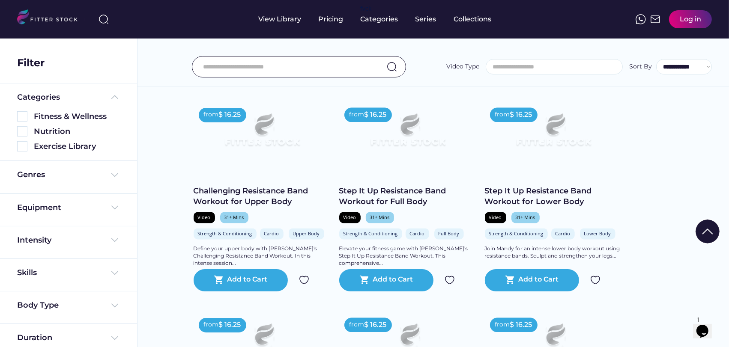
scroll to position [1545, 0]
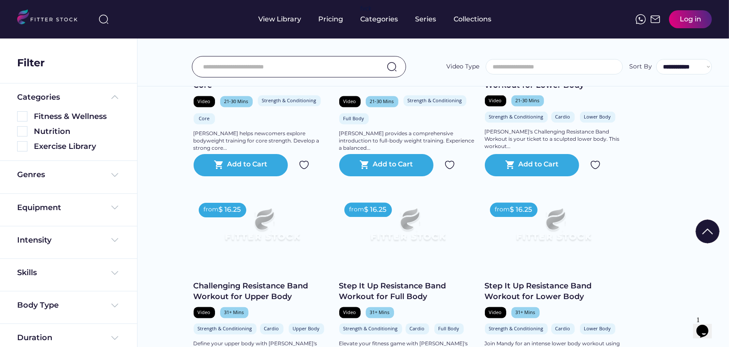
click at [251, 67] on input "input" at bounding box center [288, 67] width 170 height 18
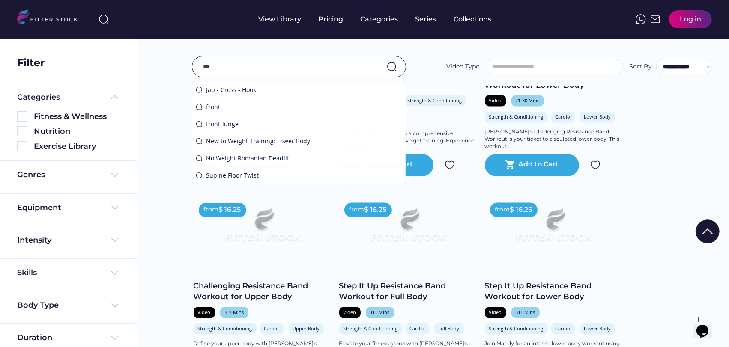
scroll to position [1562, 0]
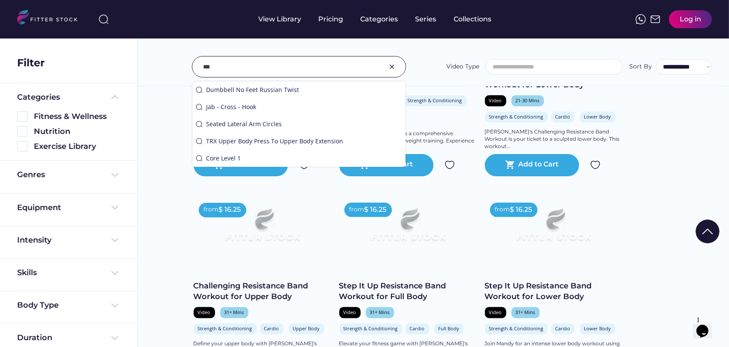
type input "***"
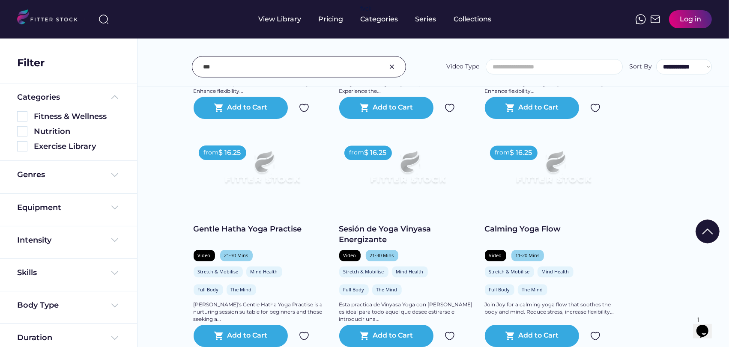
scroll to position [1480, 0]
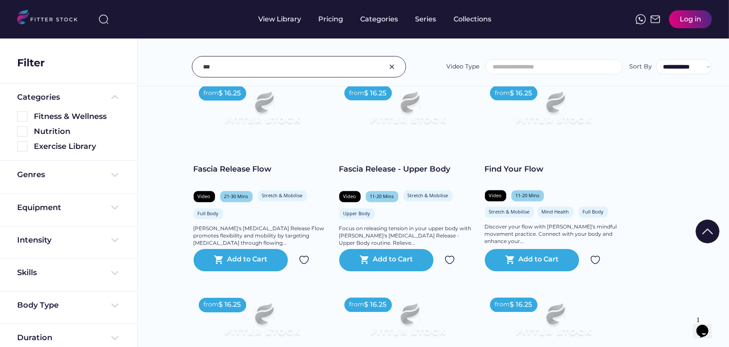
click at [396, 68] on img at bounding box center [392, 67] width 10 height 10
click at [267, 61] on input "input" at bounding box center [288, 67] width 170 height 18
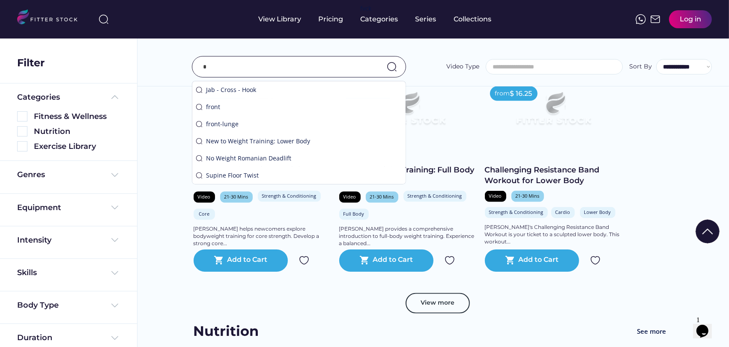
scroll to position [1467, 0]
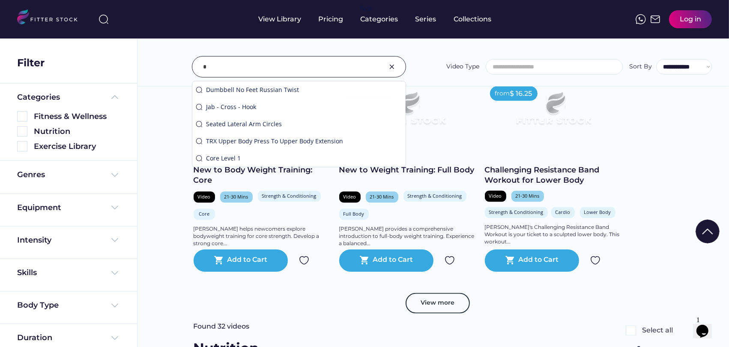
type input "*"
click at [447, 59] on div "Video Type ******** ********* *****" at bounding box center [534, 66] width 176 height 17
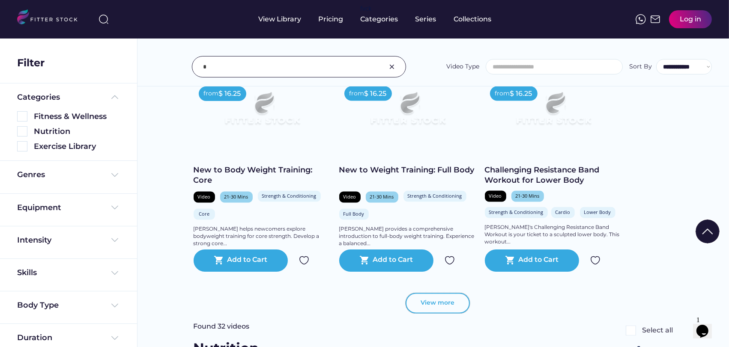
click at [426, 304] on button "View more" at bounding box center [438, 303] width 64 height 21
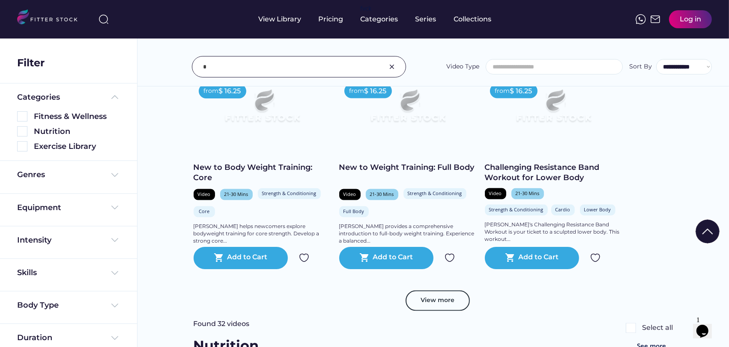
scroll to position [1562, 0]
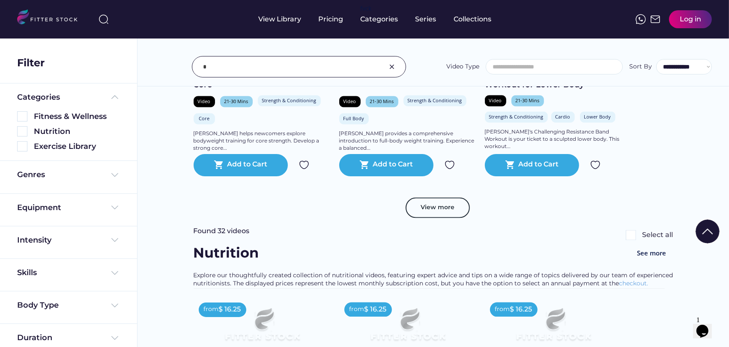
click at [436, 207] on button "View more" at bounding box center [438, 208] width 64 height 21
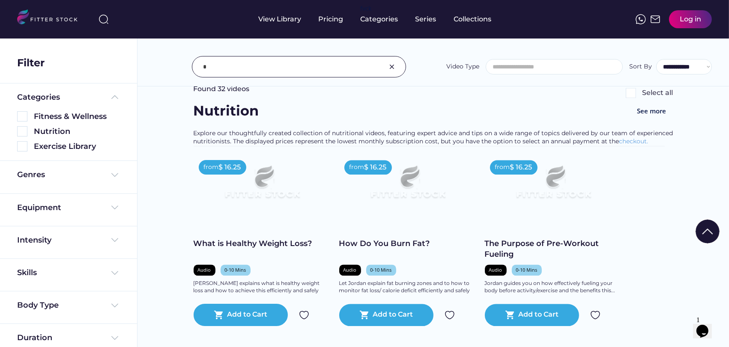
scroll to position [1467, 0]
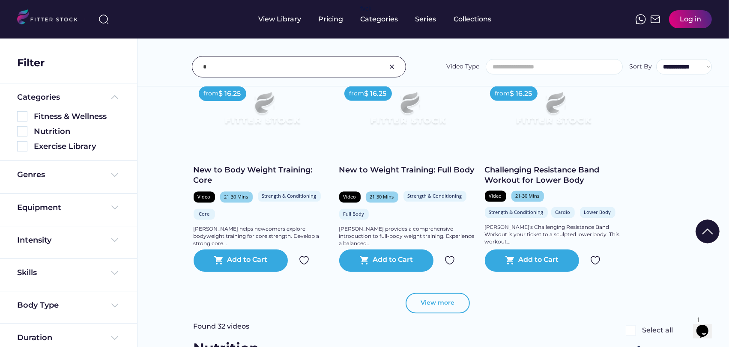
click at [431, 308] on button "View more" at bounding box center [438, 303] width 64 height 21
click at [431, 298] on button "View more" at bounding box center [438, 303] width 64 height 21
click at [377, 67] on div at bounding box center [299, 66] width 214 height 21
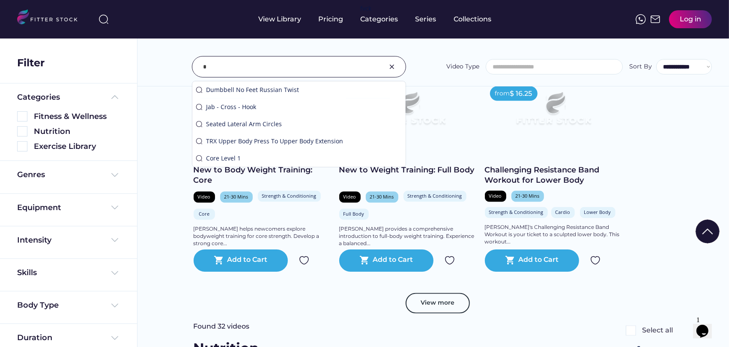
click at [391, 63] on img at bounding box center [392, 67] width 10 height 10
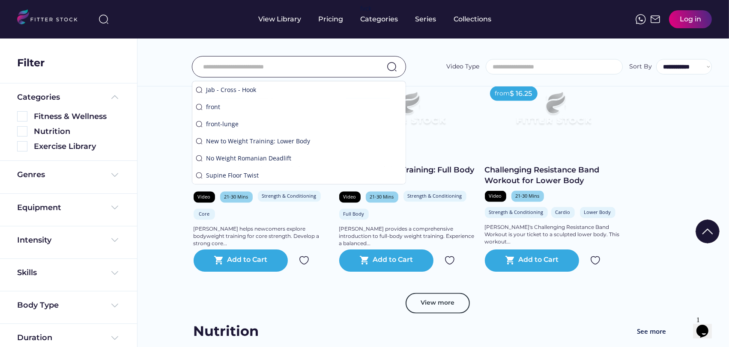
click at [322, 60] on input "input" at bounding box center [288, 67] width 170 height 18
type input "***"
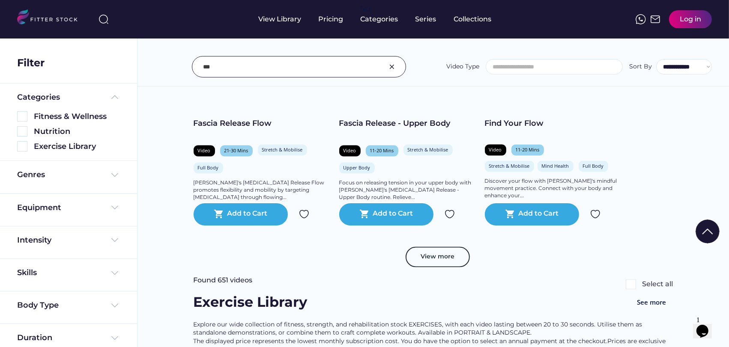
scroll to position [1527, 0]
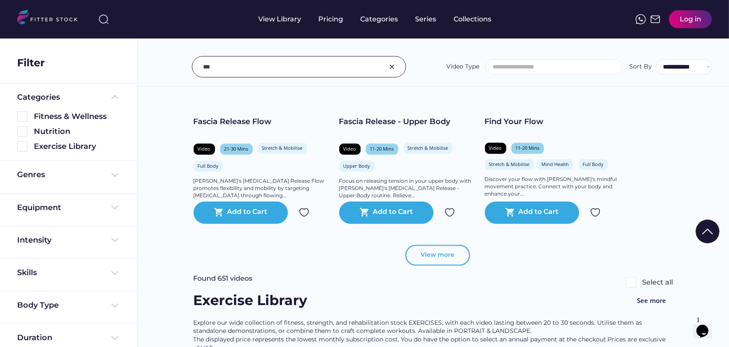
click at [451, 252] on button "View more" at bounding box center [438, 255] width 64 height 21
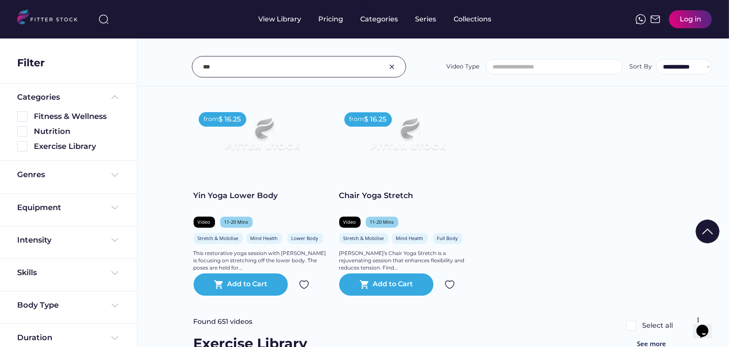
scroll to position [2669, 0]
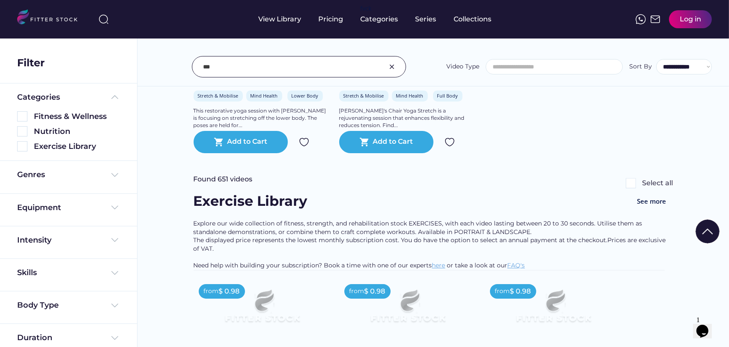
click at [437, 179] on div "Found 651 videos Select all" at bounding box center [434, 183] width 480 height 17
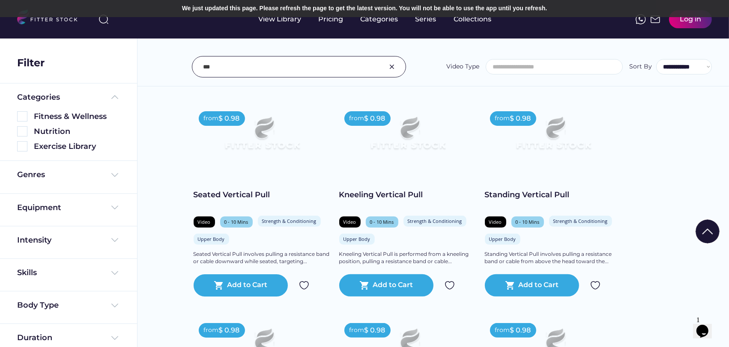
scroll to position [3193, 0]
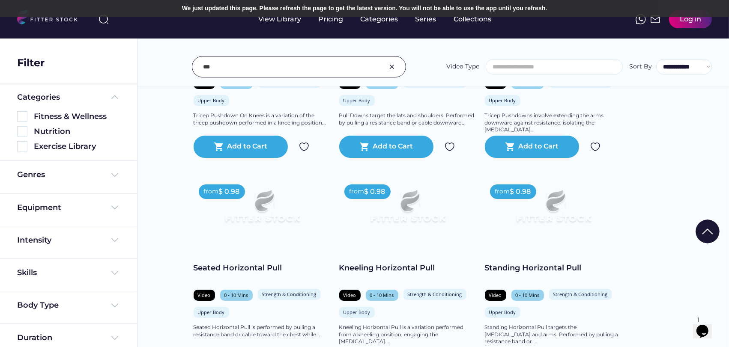
click at [393, 65] on img at bounding box center [392, 67] width 10 height 10
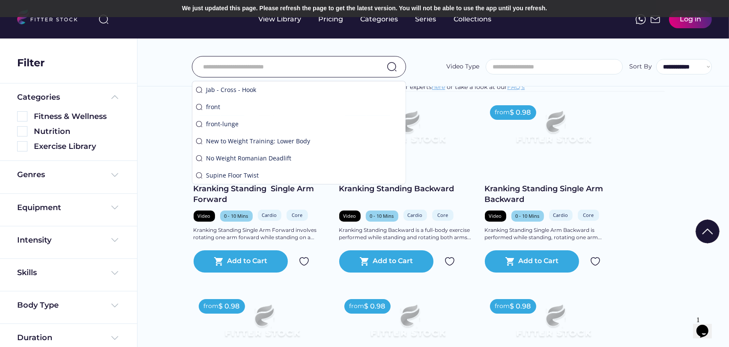
scroll to position [3520, 0]
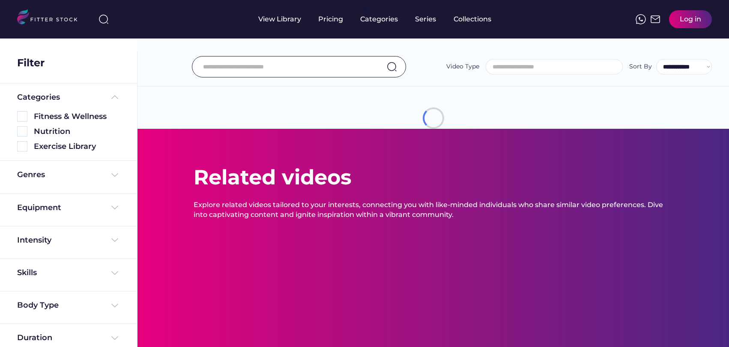
select select
select select "**********"
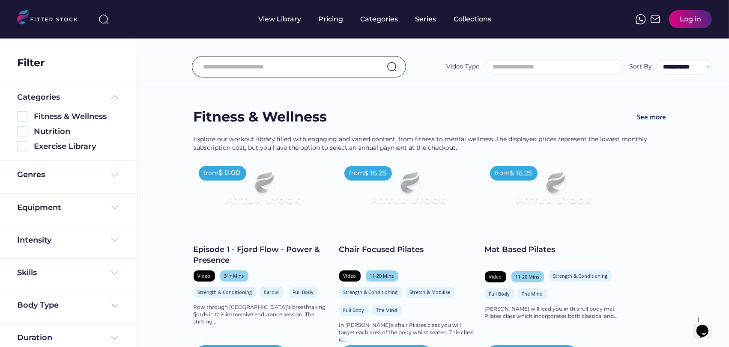
click at [240, 61] on input "input" at bounding box center [288, 67] width 170 height 18
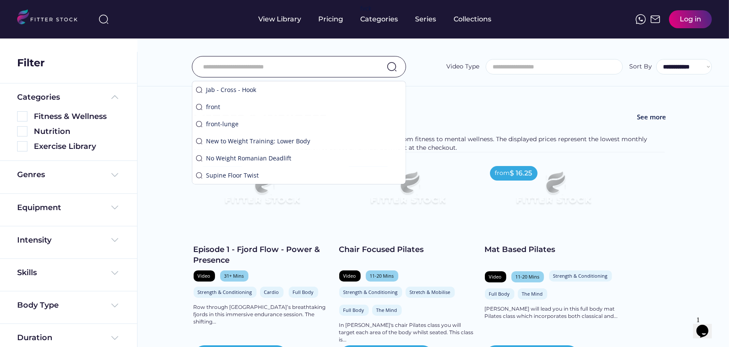
click at [216, 71] on input "input" at bounding box center [288, 67] width 170 height 18
paste input "*********"
type input "*********"
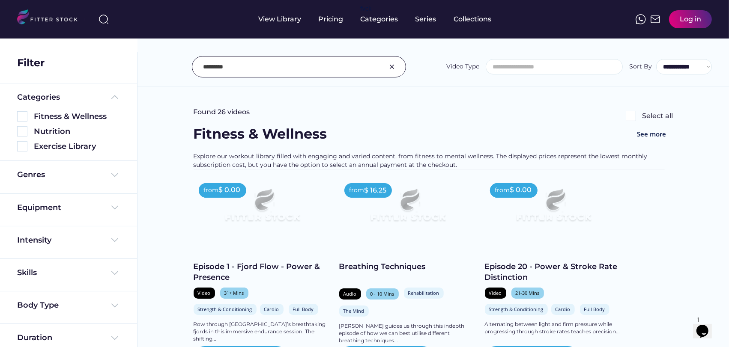
scroll to position [48, 0]
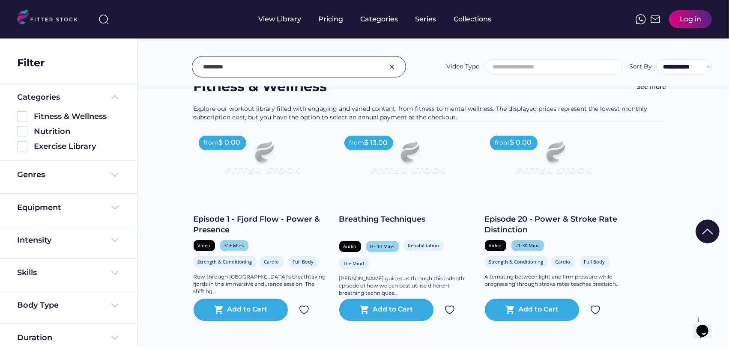
click at [273, 165] on img at bounding box center [262, 162] width 110 height 62
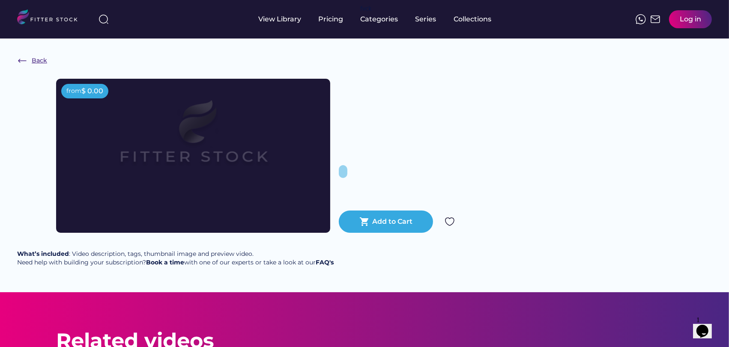
click at [27, 58] on div "Back" at bounding box center [32, 61] width 30 height 10
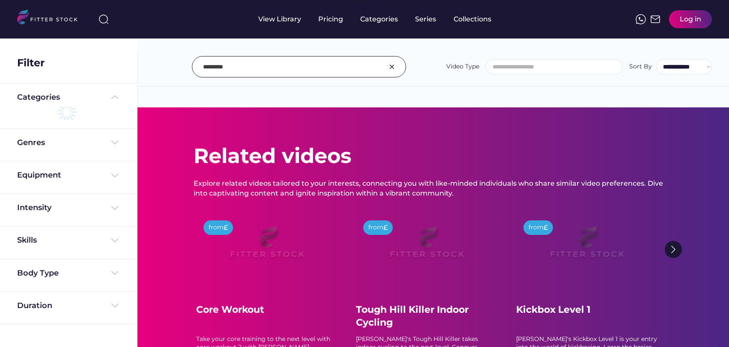
select select
select select "**********"
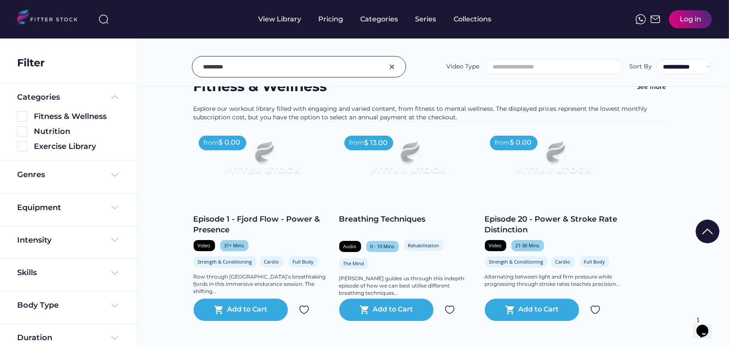
click at [552, 172] on img at bounding box center [554, 162] width 110 height 62
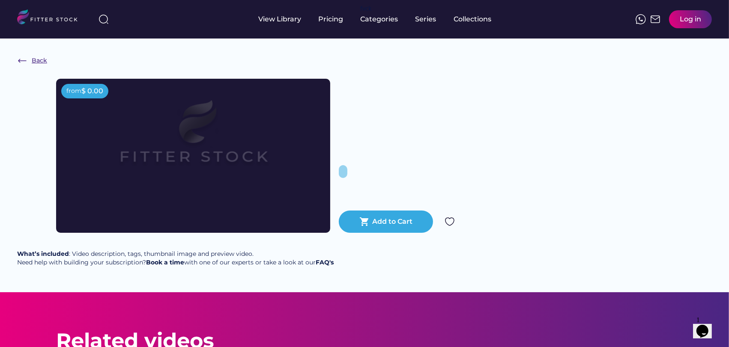
click at [33, 58] on div "Back" at bounding box center [39, 61] width 15 height 9
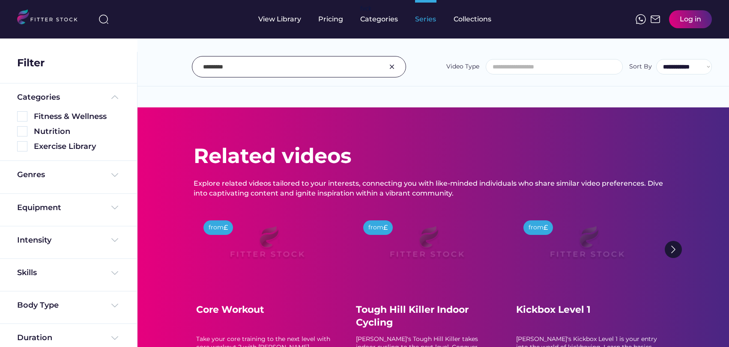
select select
select select "**********"
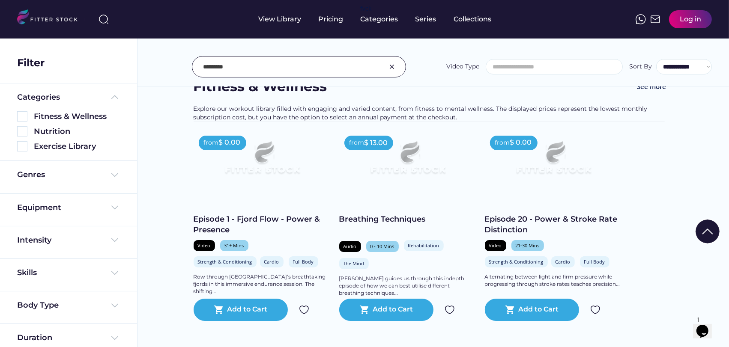
click at [237, 69] on input "input" at bounding box center [288, 67] width 170 height 18
click at [237, 66] on input "input" at bounding box center [288, 67] width 170 height 18
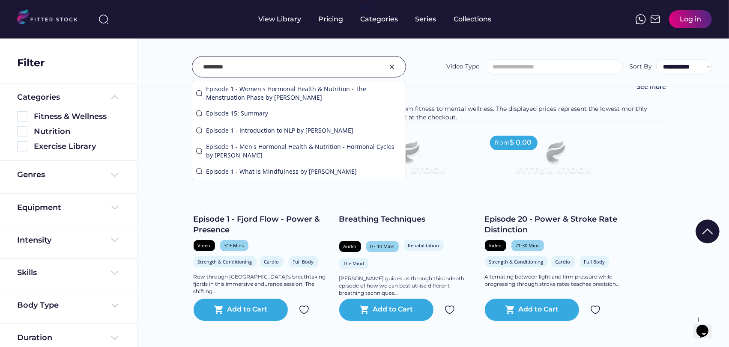
paste input "**********"
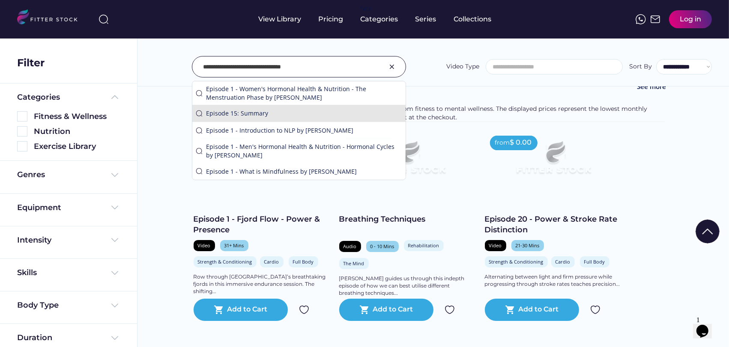
click at [243, 108] on div "Episode 15: Summary" at bounding box center [298, 113] width 213 height 17
type input "**********"
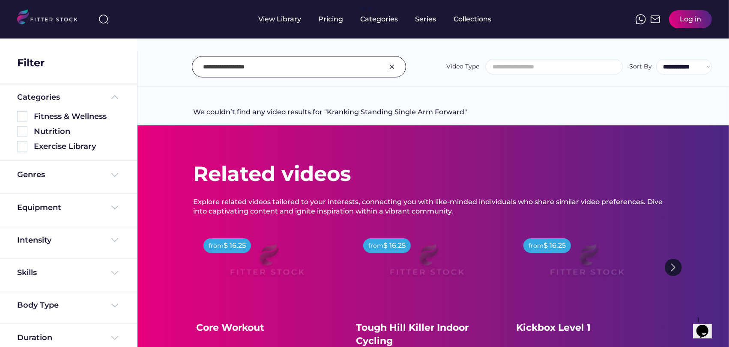
click at [391, 66] on img at bounding box center [392, 67] width 10 height 10
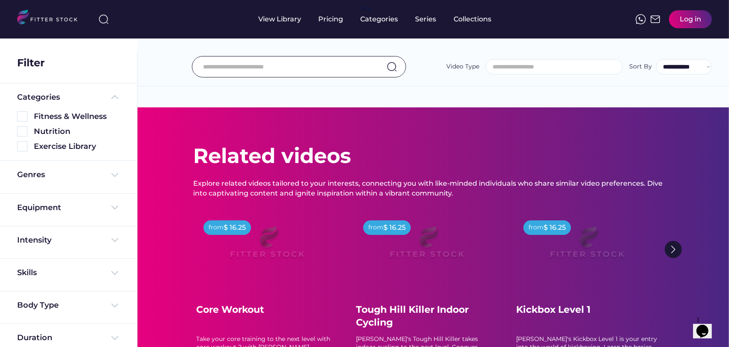
click at [230, 66] on input "input" at bounding box center [288, 67] width 170 height 18
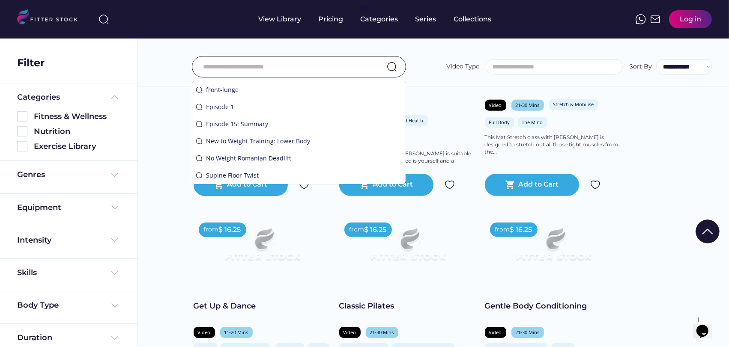
scroll to position [999, 0]
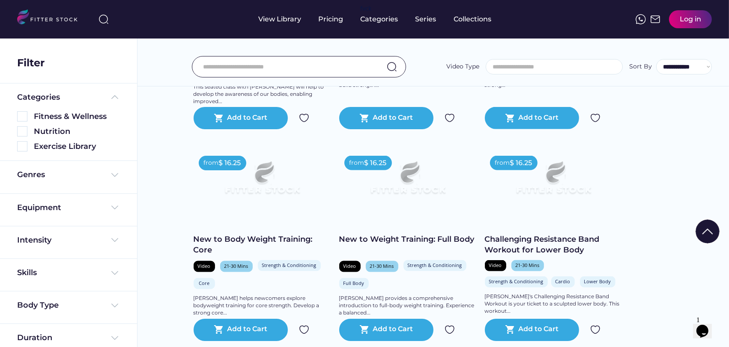
scroll to position [1618, 0]
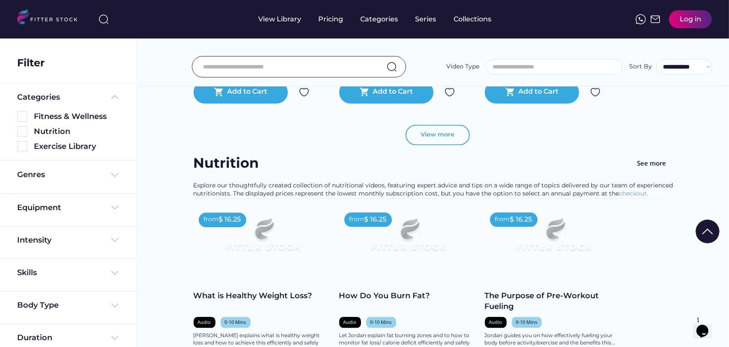
click at [449, 138] on button "View more" at bounding box center [438, 135] width 64 height 21
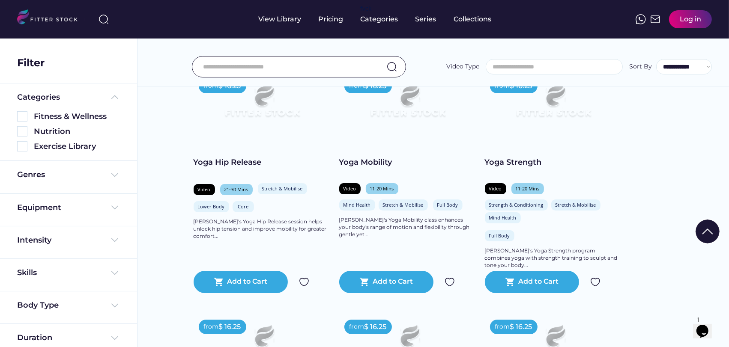
scroll to position [2998, 0]
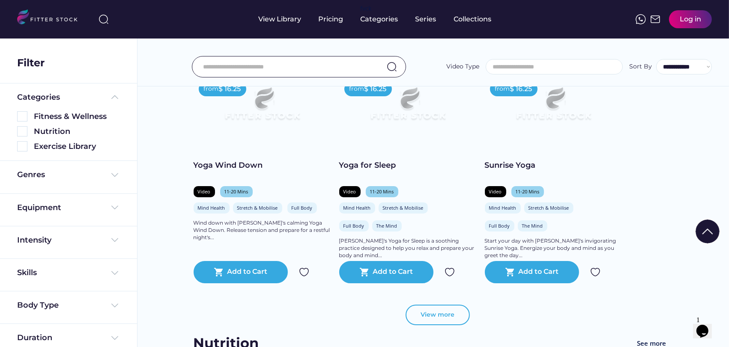
click at [428, 308] on button "View more" at bounding box center [438, 315] width 64 height 21
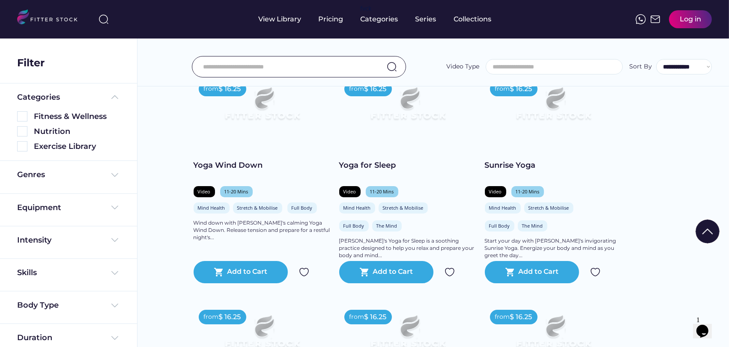
scroll to position [3189, 0]
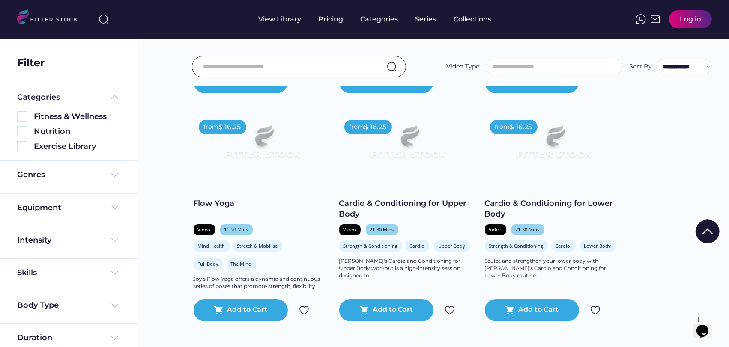
click at [405, 155] on img at bounding box center [408, 146] width 110 height 62
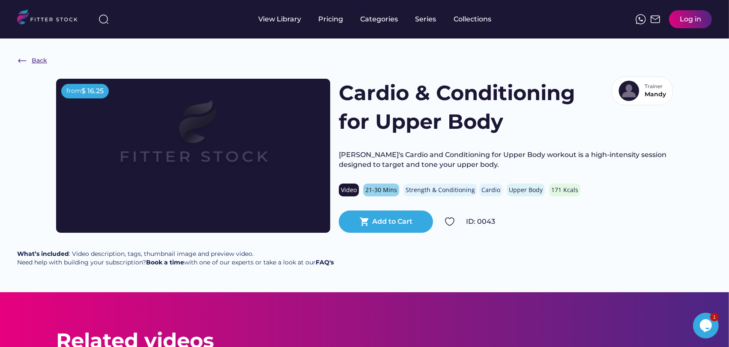
click at [36, 65] on div "Back" at bounding box center [32, 61] width 30 height 10
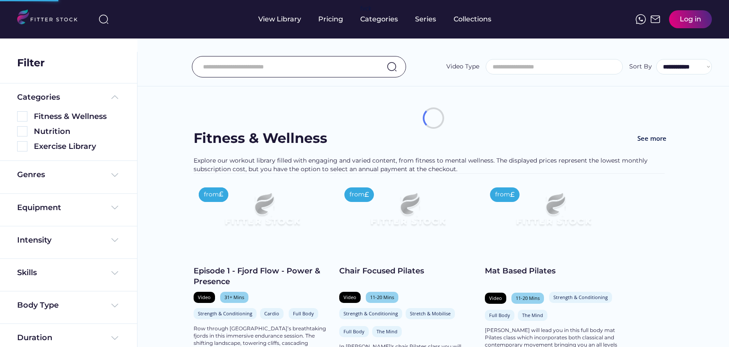
select select
select select "**********"
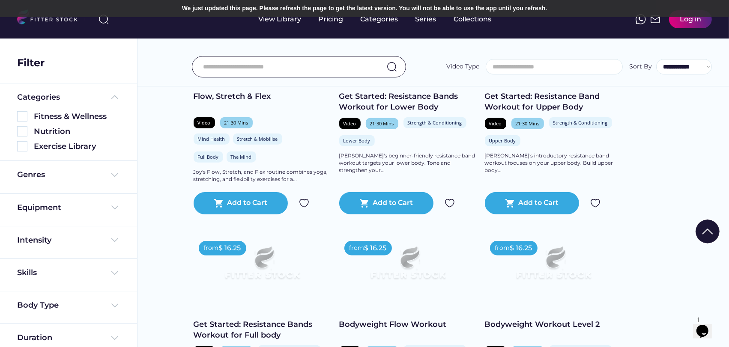
scroll to position [4141, 0]
